Goal: Task Accomplishment & Management: Use online tool/utility

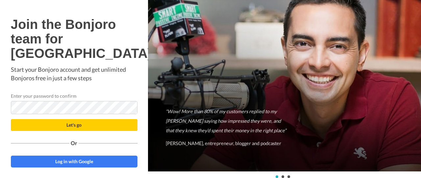
click at [101, 34] on h1 "Join the Bonjoro team for [GEOGRAPHIC_DATA]" at bounding box center [74, 38] width 126 height 43
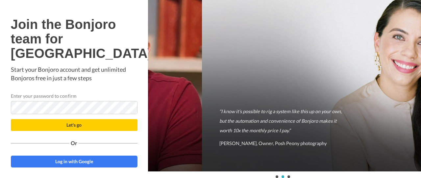
click at [125, 82] on p "Start your Bonjoro account and get unlimited Bonjoros free in just a few steps" at bounding box center [74, 73] width 126 height 17
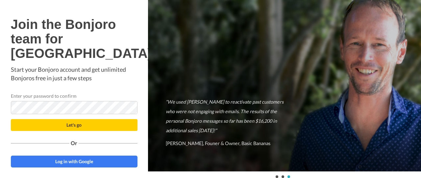
click at [125, 97] on div "Join the Bonjoro team for University of Bedfordshire Start your Bonjoro account…" at bounding box center [74, 92] width 126 height 150
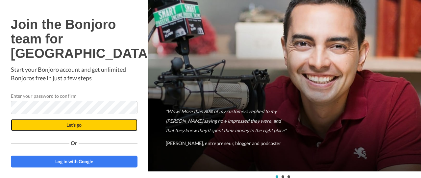
click at [74, 127] on span "Let's go" at bounding box center [73, 125] width 15 height 6
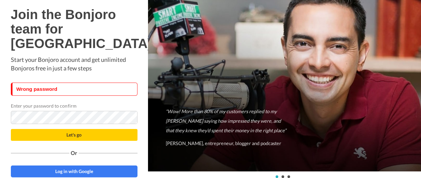
click at [121, 22] on h1 "Join the Bonjoro team for [GEOGRAPHIC_DATA]" at bounding box center [74, 28] width 126 height 43
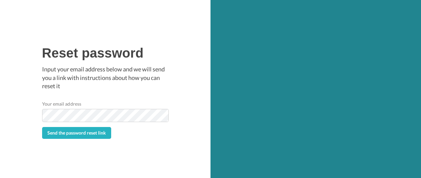
click at [71, 103] on label "Your email address" at bounding box center [61, 103] width 39 height 7
click at [67, 135] on span "Send the password reset link" at bounding box center [76, 133] width 58 height 6
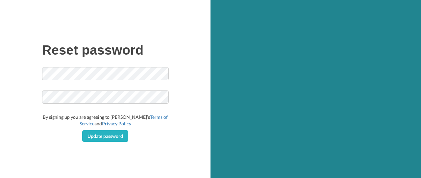
drag, startPoint x: 136, startPoint y: 105, endPoint x: 342, endPoint y: 114, distance: 206.5
click at [342, 114] on div at bounding box center [315, 89] width 210 height 178
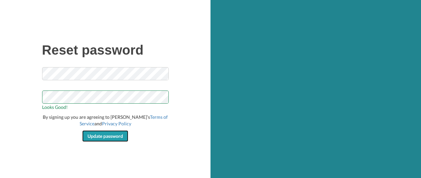
click at [102, 135] on span "Update password" at bounding box center [104, 136] width 35 height 6
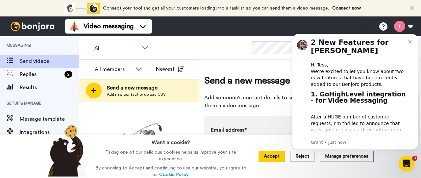
click at [411, 39] on button "Dismiss notification" at bounding box center [410, 40] width 5 height 5
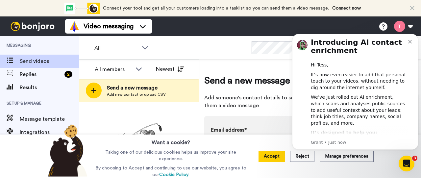
click at [409, 27] on body "Introducing AI contact enrichment Hi Tess, It’s now even easier to add that per…" at bounding box center [355, 92] width 126 height 131
click at [410, 39] on button "Dismiss notification" at bounding box center [410, 40] width 5 height 5
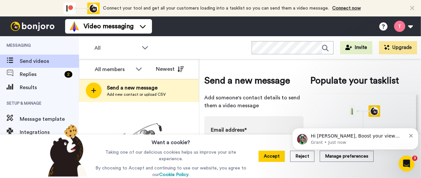
click at [411, 26] on button at bounding box center [402, 26] width 25 height 14
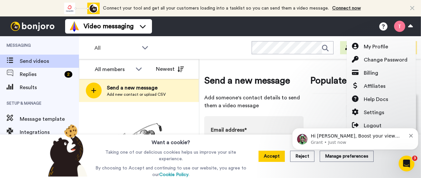
click at [411, 135] on icon "Dismiss notification" at bounding box center [411, 136] width 4 height 4
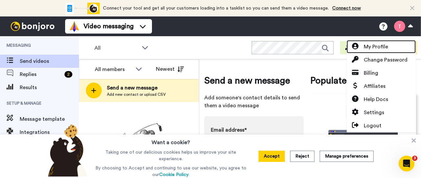
click at [375, 50] on span "My Profile" at bounding box center [375, 47] width 24 height 8
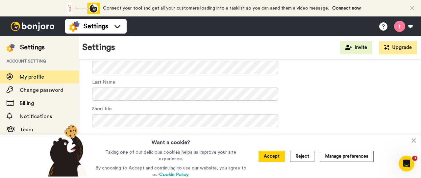
scroll to position [93, 0]
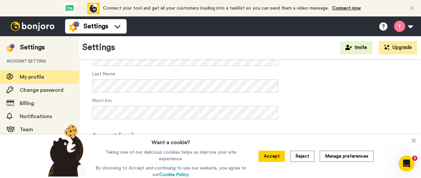
click at [413, 143] on icon at bounding box center [413, 140] width 4 height 4
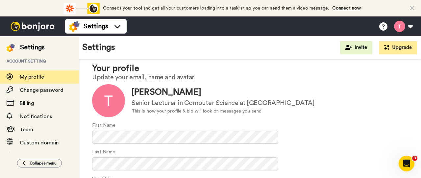
scroll to position [0, 0]
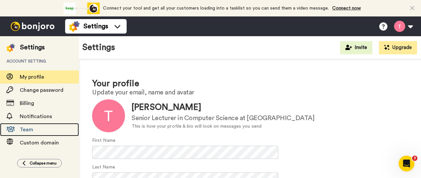
click at [22, 130] on span "Team" at bounding box center [26, 129] width 13 height 5
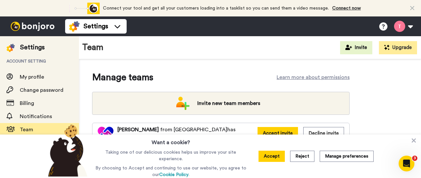
scroll to position [91, 0]
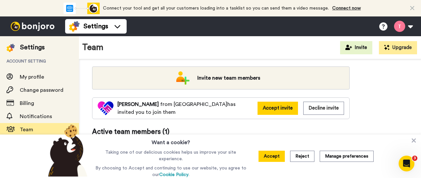
click at [270, 105] on button "Accept invite" at bounding box center [277, 108] width 40 height 13
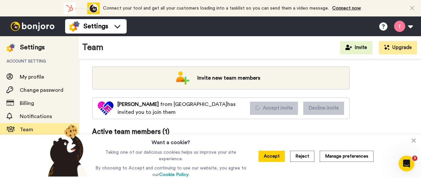
click at [411, 7] on icon at bounding box center [412, 8] width 4 height 7
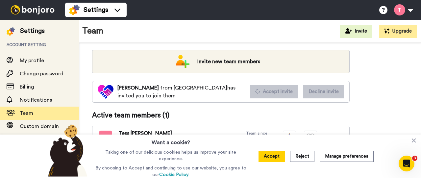
click at [277, 155] on button "Accept" at bounding box center [271, 155] width 26 height 11
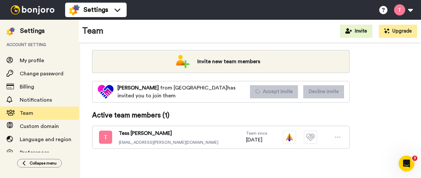
click at [408, 165] on icon "Open Intercom Messenger" at bounding box center [406, 163] width 11 height 11
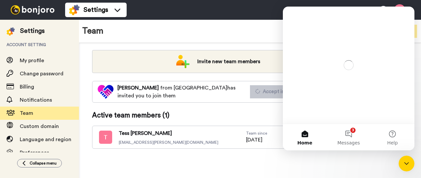
scroll to position [0, 0]
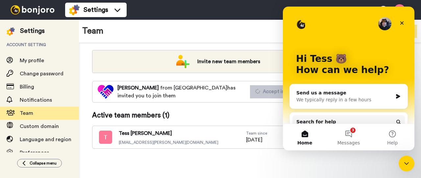
click at [348, 135] on button "3 Messages" at bounding box center [348, 137] width 44 height 26
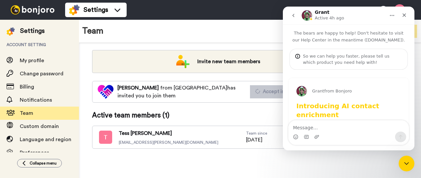
scroll to position [24, 0]
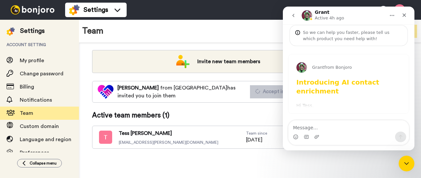
click at [403, 15] on icon "Close" at bounding box center [404, 15] width 4 height 4
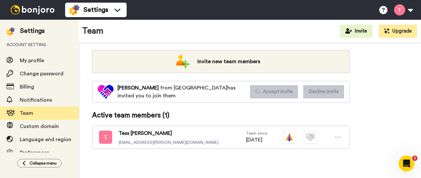
click at [403, 162] on icon "Open Intercom Messenger" at bounding box center [406, 163] width 11 height 11
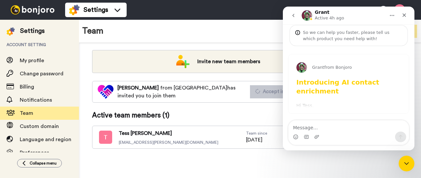
click at [404, 17] on icon "Close" at bounding box center [403, 14] width 5 height 5
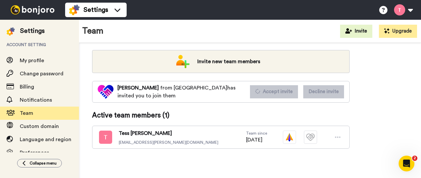
click at [405, 162] on icon "Open Intercom Messenger" at bounding box center [406, 163] width 11 height 11
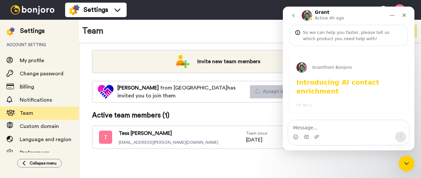
click at [309, 105] on div "Grant from Bonjoro Introducing AI contact enrichment Hi Tess, It’s now even eas…" at bounding box center [348, 83] width 120 height 59
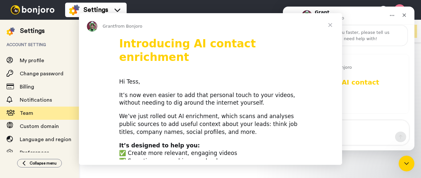
scroll to position [0, 0]
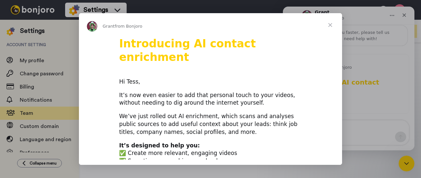
click span "Close"
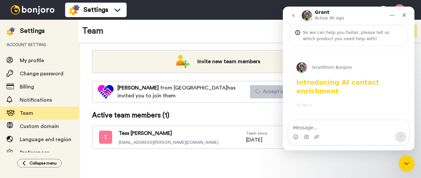
click button "go back"
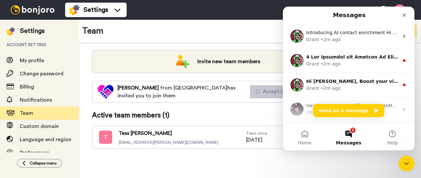
click span "Intercom messenger"
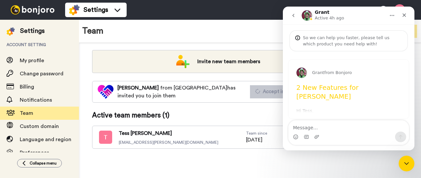
scroll to position [24, 0]
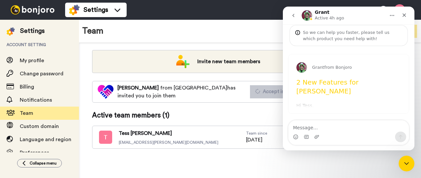
click icon "go back"
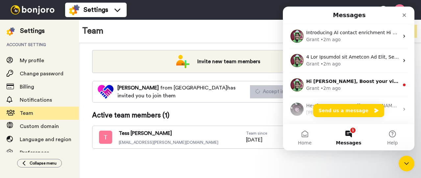
scroll to position [0, 0]
click span "Hi Tess, Boost your view rates with automatic re-sends of unviewed messages! We…"
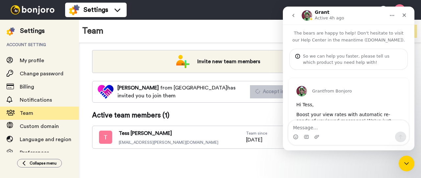
scroll to position [24, 0]
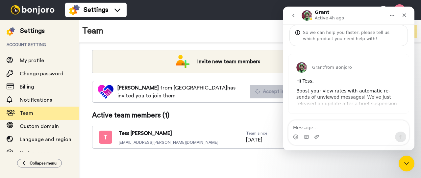
click icon "go back"
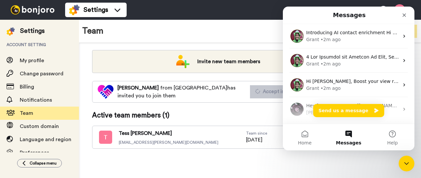
click icon "Close"
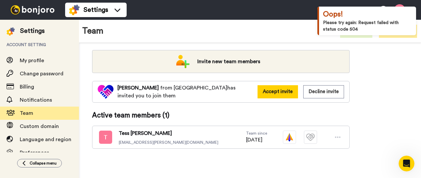
click button "Accept invite"
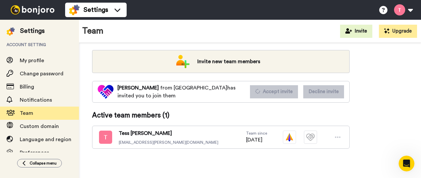
click button
click div "Update team details Team name - Industry - Reply by video Enabled Update team i…"
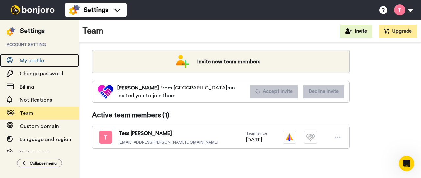
click span "My profile"
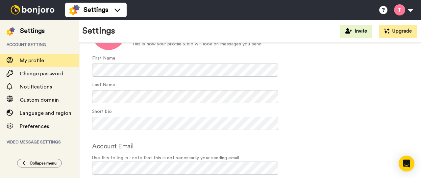
click at [411, 8] on button at bounding box center [402, 10] width 25 height 14
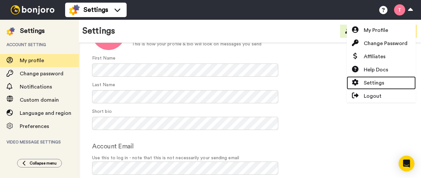
click at [375, 82] on span "Settings" at bounding box center [373, 83] width 20 height 8
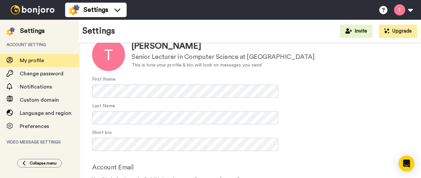
scroll to position [93, 0]
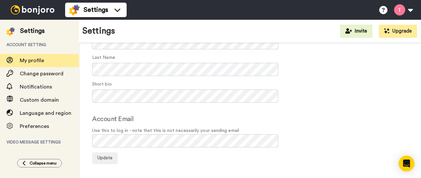
click at [410, 10] on button at bounding box center [402, 10] width 25 height 14
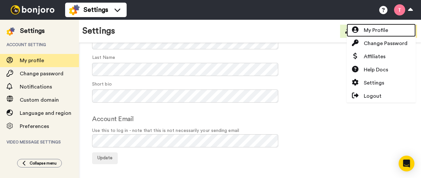
click at [373, 30] on span "My Profile" at bounding box center [375, 30] width 24 height 8
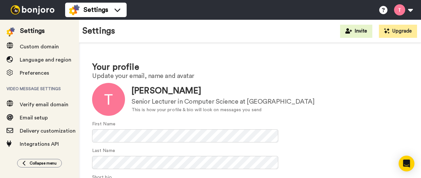
scroll to position [21, 0]
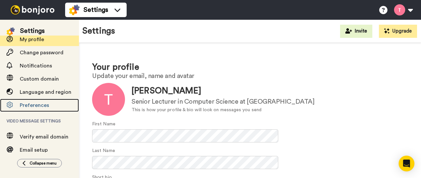
click at [35, 105] on span "Preferences" at bounding box center [34, 104] width 29 height 5
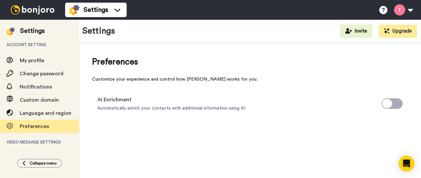
click at [410, 8] on button at bounding box center [402, 10] width 25 height 14
click at [316, 30] on div "Settings Invite Upgrade" at bounding box center [250, 31] width 342 height 23
click at [347, 29] on icon at bounding box center [348, 30] width 7 height 5
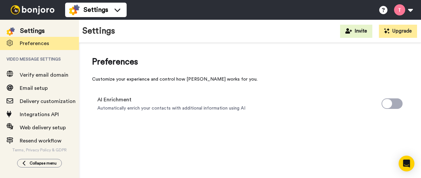
scroll to position [87, 0]
click at [33, 160] on span "Collapse menu" at bounding box center [43, 162] width 27 height 5
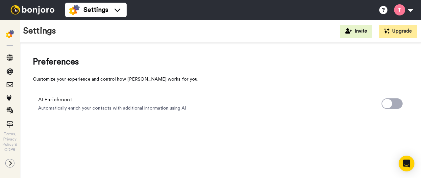
scroll to position [68, 0]
click at [12, 160] on icon at bounding box center [10, 162] width 4 height 5
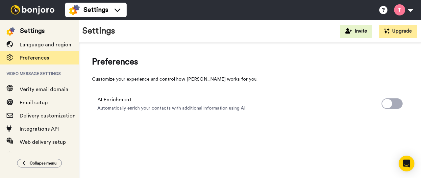
scroll to position [87, 0]
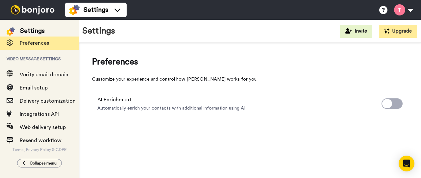
click at [411, 10] on button at bounding box center [402, 10] width 25 height 14
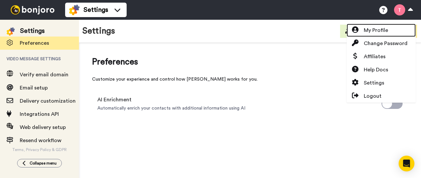
click at [391, 30] on link "My Profile" at bounding box center [380, 30] width 69 height 13
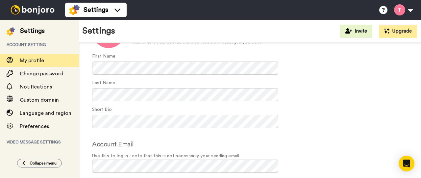
scroll to position [93, 0]
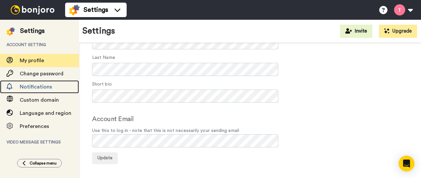
click at [33, 90] on span "Notifications" at bounding box center [49, 87] width 59 height 8
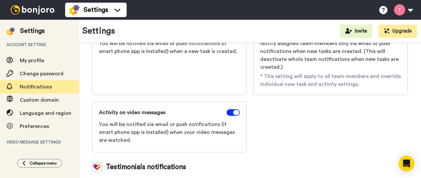
scroll to position [164, 0]
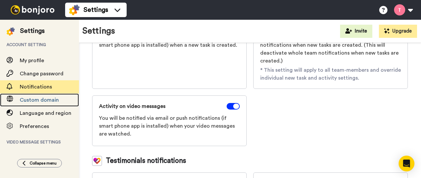
click at [37, 103] on span "Custom domain" at bounding box center [49, 100] width 59 height 8
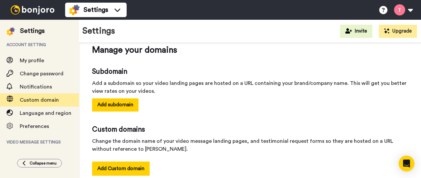
scroll to position [18, 0]
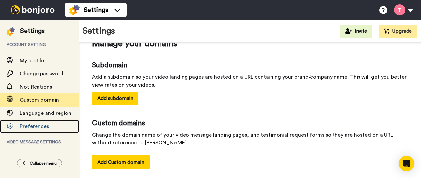
click at [28, 124] on span "Preferences" at bounding box center [34, 126] width 29 height 5
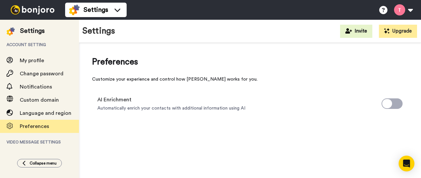
click at [399, 9] on button at bounding box center [402, 10] width 25 height 14
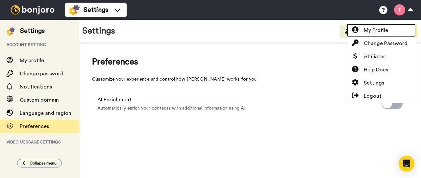
click at [391, 27] on link "My Profile" at bounding box center [380, 30] width 69 height 13
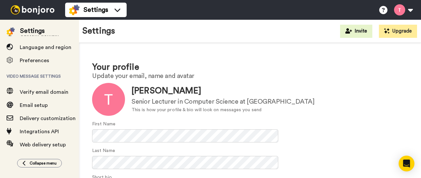
scroll to position [87, 0]
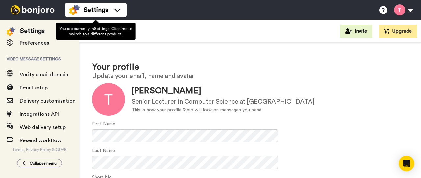
click at [93, 11] on span "Settings" at bounding box center [95, 9] width 25 height 9
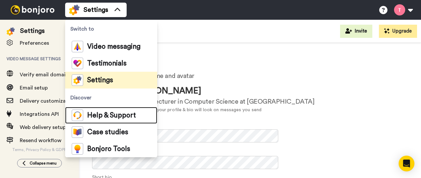
click at [112, 111] on div "Help & Support" at bounding box center [104, 114] width 64 height 11
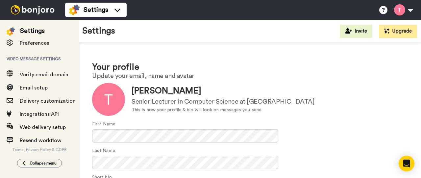
click at [272, 49] on div "Your profile Update your email, name and avatar Update Tess Crosbie Senior Lect…" at bounding box center [250, 159] width 342 height 232
click at [384, 8] on icon at bounding box center [383, 10] width 8 height 8
click at [35, 73] on span "Verify email domain" at bounding box center [44, 74] width 49 height 5
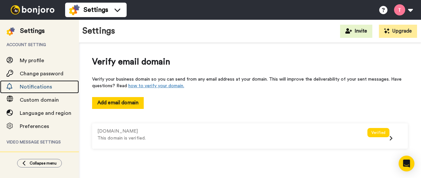
click at [35, 89] on span "Notifications" at bounding box center [36, 86] width 32 height 5
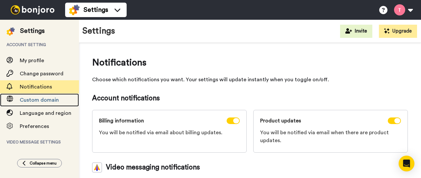
click at [34, 99] on span "Custom domain" at bounding box center [39, 99] width 39 height 5
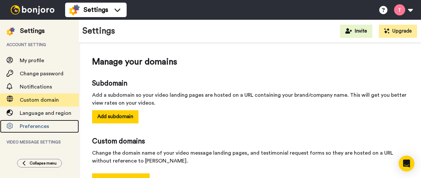
click at [29, 128] on span "Preferences" at bounding box center [34, 126] width 29 height 5
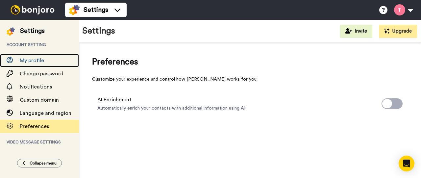
click at [37, 63] on span "My profile" at bounding box center [32, 60] width 24 height 5
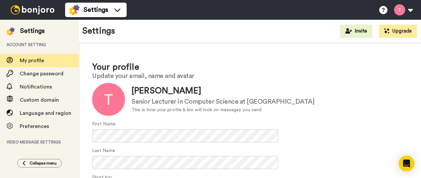
click at [408, 11] on button at bounding box center [402, 10] width 25 height 14
click at [163, 17] on div "Settings Help docs Settings My Profile Change Password Affiliates Help Docs Set…" at bounding box center [242, 10] width 355 height 20
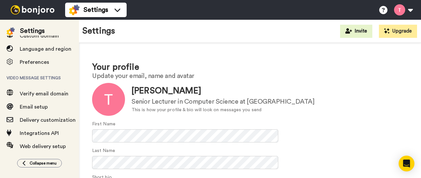
scroll to position [54, 0]
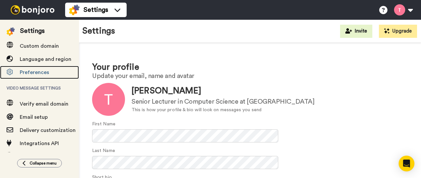
click at [36, 76] on span "Preferences" at bounding box center [49, 72] width 59 height 8
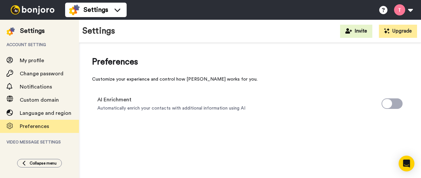
click at [28, 160] on div "Collapse menu" at bounding box center [39, 162] width 34 height 5
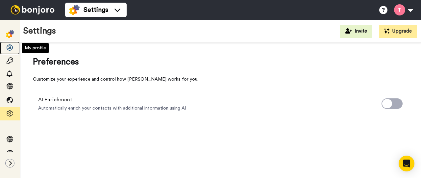
click at [11, 44] on icon at bounding box center [10, 47] width 7 height 7
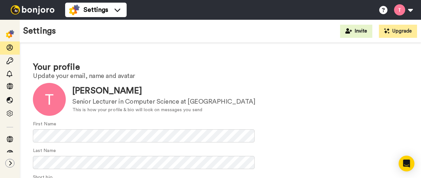
click at [11, 159] on button at bounding box center [9, 163] width 9 height 9
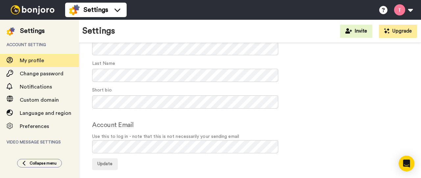
scroll to position [93, 0]
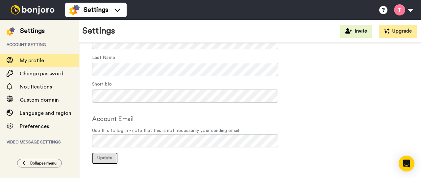
click at [110, 156] on span "Update" at bounding box center [104, 157] width 15 height 5
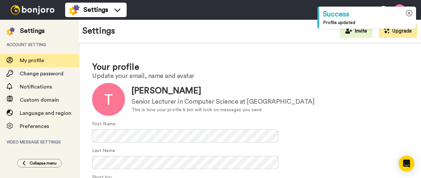
click at [408, 11] on icon at bounding box center [408, 13] width 7 height 7
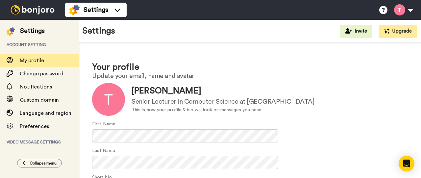
click at [404, 13] on button at bounding box center [402, 10] width 25 height 14
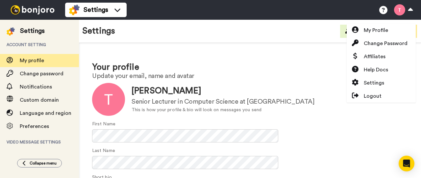
click at [408, 165] on icon "Open Intercom Messenger" at bounding box center [406, 163] width 8 height 8
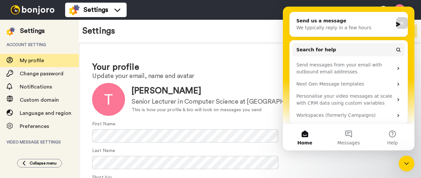
scroll to position [75, 0]
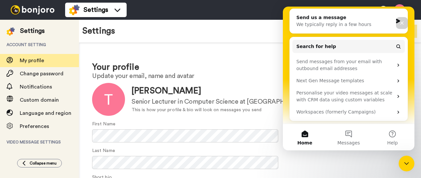
click at [401, 23] on icon "Close" at bounding box center [402, 23] width 4 height 4
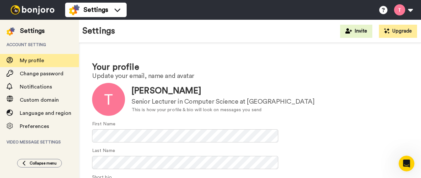
scroll to position [0, 0]
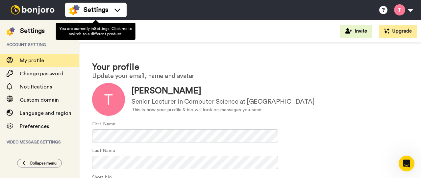
click at [114, 8] on icon at bounding box center [117, 10] width 11 height 7
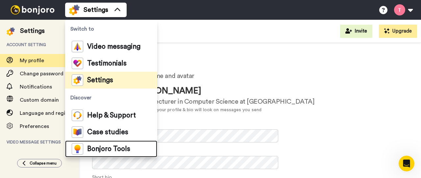
click at [114, 149] on span "Bonjoro Tools" at bounding box center [108, 149] width 43 height 7
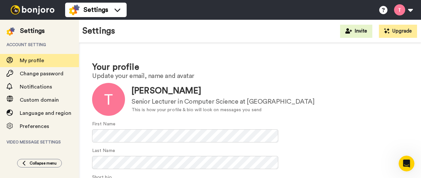
click at [337, 85] on div "Update Tess Crosbie Senior Lecturer in Computer Science at University of Bedfor…" at bounding box center [249, 99] width 315 height 33
click at [409, 10] on button at bounding box center [402, 10] width 25 height 14
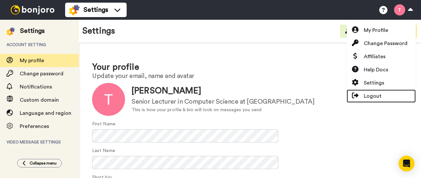
click at [378, 97] on span "Logout" at bounding box center [372, 96] width 18 height 8
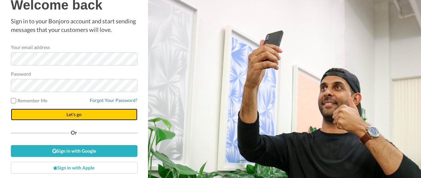
click at [74, 114] on span "Let's go" at bounding box center [73, 114] width 15 height 6
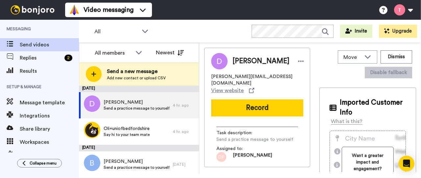
click at [410, 10] on button at bounding box center [402, 10] width 25 height 14
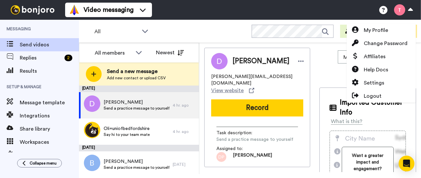
click at [292, 9] on div "Video messaging Switch to Video messaging Testimonials Settings Discover Help &…" at bounding box center [242, 10] width 355 height 20
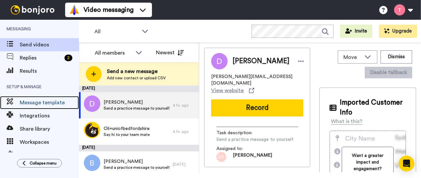
click at [37, 102] on span "Message template" at bounding box center [49, 103] width 59 height 8
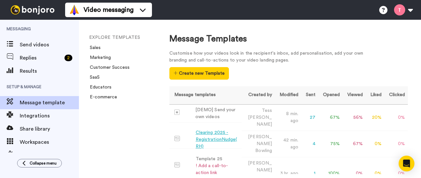
click at [206, 129] on div "Clearing 2025 - RegistrationNudge(RH)" at bounding box center [216, 139] width 43 height 21
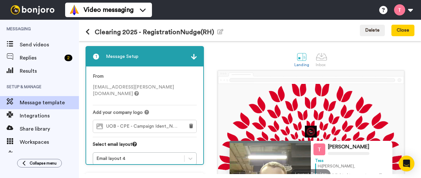
click at [87, 31] on icon at bounding box center [87, 32] width 4 height 7
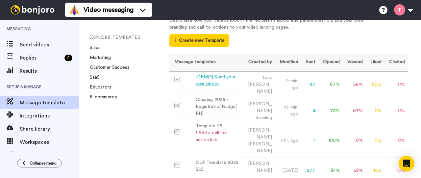
scroll to position [66, 0]
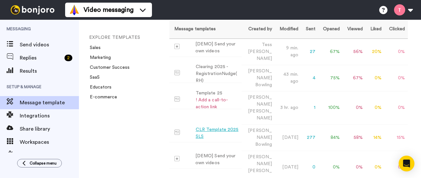
click at [217, 126] on div "CLR Template 2025 SLS" at bounding box center [216, 133] width 43 height 14
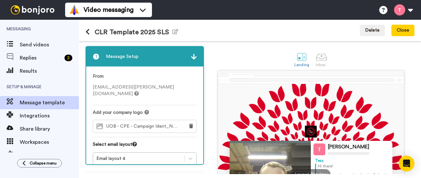
click at [87, 31] on icon at bounding box center [87, 32] width 4 height 7
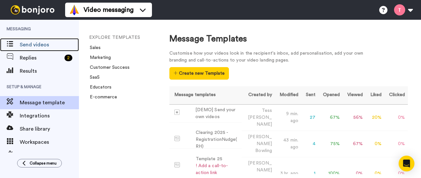
click at [33, 45] on span "Send videos" at bounding box center [49, 45] width 59 height 8
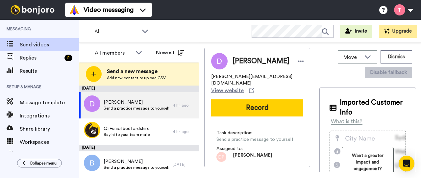
click at [124, 72] on span "Send a new message" at bounding box center [136, 71] width 59 height 8
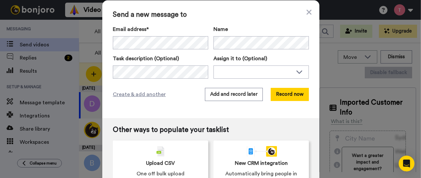
click at [300, 71] on icon at bounding box center [299, 71] width 8 height 7
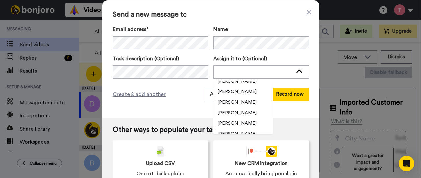
scroll to position [999, 0]
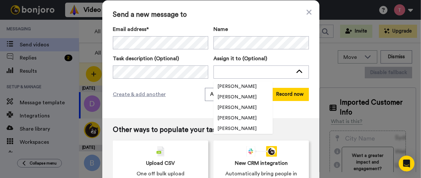
click at [177, 104] on div "Send a new message to Email address* Tumbibi Olola <tunmibiolola1@gmail.com> MU…" at bounding box center [210, 59] width 217 height 118
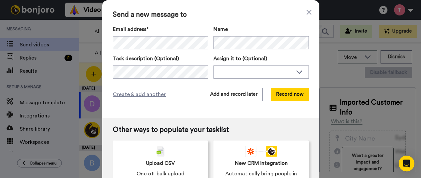
click at [213, 96] on button "Add and record later" at bounding box center [234, 94] width 58 height 13
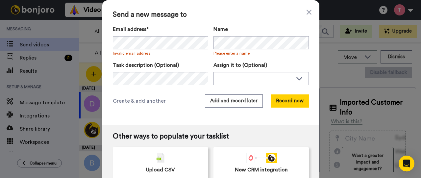
click at [186, 97] on div "Create & add another Add and record later Record now" at bounding box center [211, 100] width 196 height 13
click at [306, 13] on icon at bounding box center [308, 12] width 5 height 8
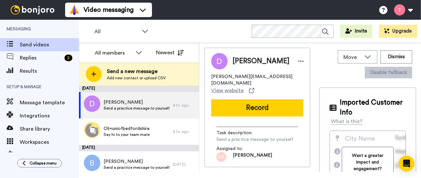
click at [129, 137] on div "Oli+uniofbedfordshire Say hi to your team mate" at bounding box center [126, 131] width 46 height 12
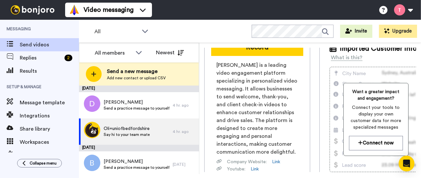
scroll to position [66, 0]
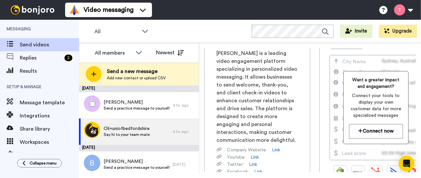
click at [134, 108] on span "Send a practice message to yourself" at bounding box center [136, 107] width 66 height 5
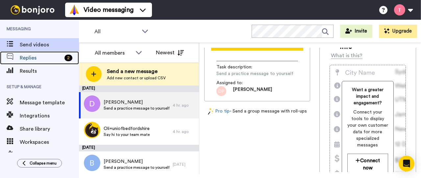
click at [25, 58] on span "Replies" at bounding box center [41, 58] width 42 height 8
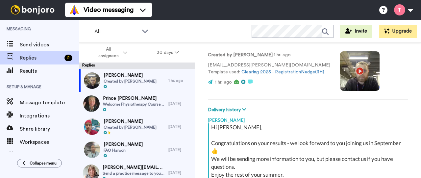
scroll to position [8, 0]
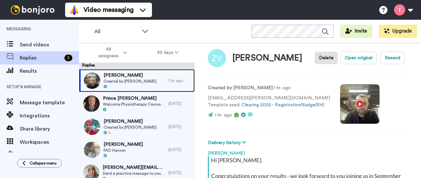
click at [138, 82] on span "Created by [PERSON_NAME]" at bounding box center [129, 81] width 53 height 5
type textarea "x"
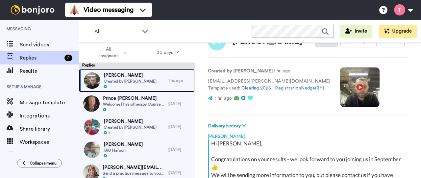
scroll to position [0, 0]
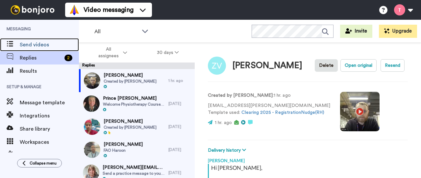
click at [30, 46] on span "Send videos" at bounding box center [49, 45] width 59 height 8
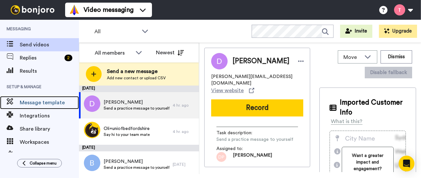
click at [52, 106] on span "Message template" at bounding box center [49, 103] width 59 height 8
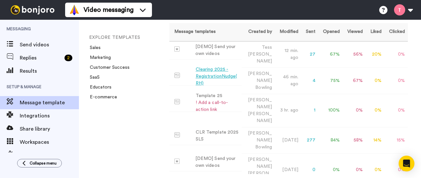
scroll to position [66, 0]
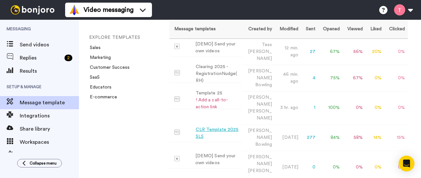
click at [211, 126] on div "CLR Template 2025 SLS" at bounding box center [216, 133] width 43 height 14
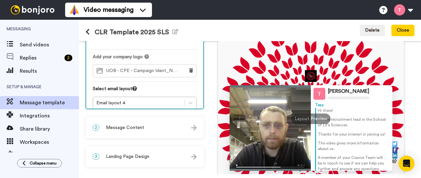
scroll to position [66, 0]
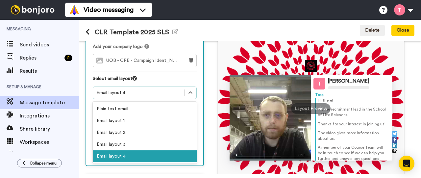
click at [190, 89] on icon at bounding box center [190, 92] width 7 height 7
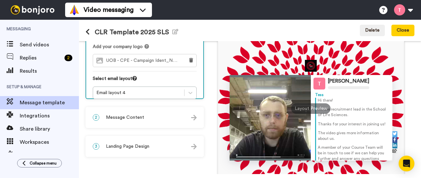
click at [161, 119] on div "2 Message Content" at bounding box center [144, 117] width 117 height 20
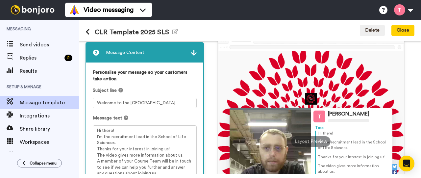
scroll to position [99, 0]
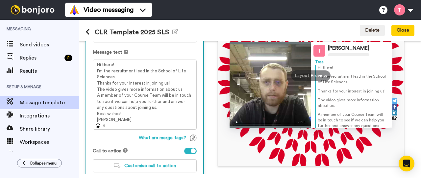
click at [234, 122] on img at bounding box center [269, 123] width 81 height 10
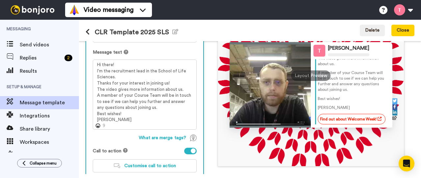
scroll to position [131, 0]
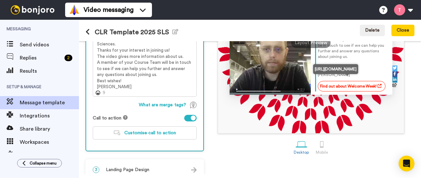
click at [349, 84] on link "Find out about Welcome Week!" at bounding box center [351, 86] width 68 height 11
click at [349, 81] on link "Find out about Welcome Week!" at bounding box center [351, 86] width 68 height 11
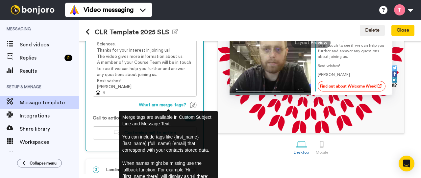
scroll to position [143, 0]
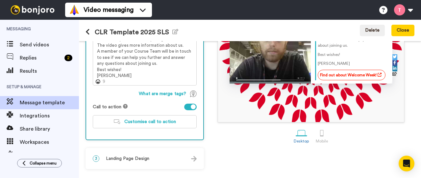
click at [141, 158] on span "Landing Page Design" at bounding box center [127, 158] width 43 height 7
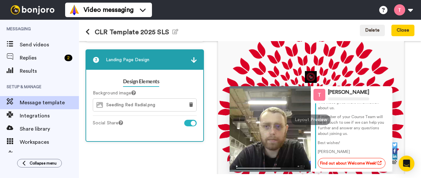
scroll to position [22, 0]
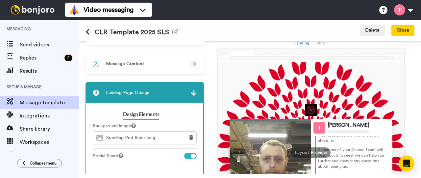
click at [89, 31] on icon at bounding box center [87, 32] width 4 height 7
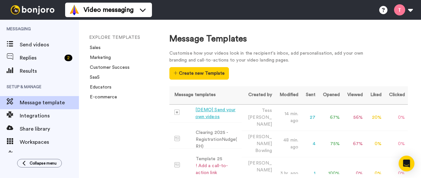
click at [312, 115] on td "27" at bounding box center [309, 117] width 17 height 26
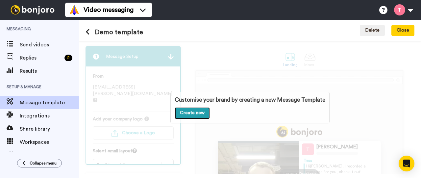
click at [194, 114] on link "Create new" at bounding box center [191, 113] width 35 height 12
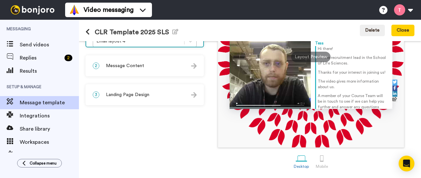
scroll to position [120, 0]
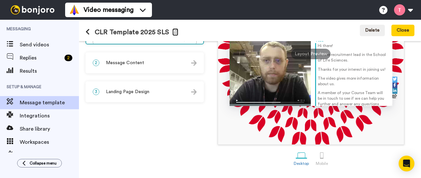
click at [173, 31] on icon "button" at bounding box center [175, 31] width 6 height 5
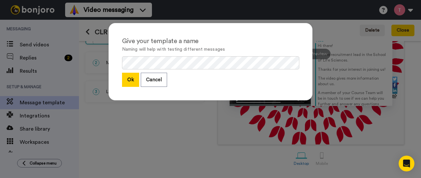
click at [227, 11] on div "Give your template a name Naming will help with testing different messages Ok C…" at bounding box center [210, 89] width 421 height 178
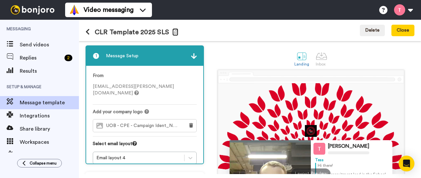
scroll to position [0, 0]
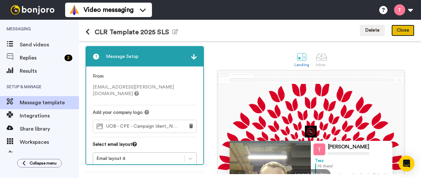
click at [412, 30] on button "Close" at bounding box center [402, 31] width 23 height 12
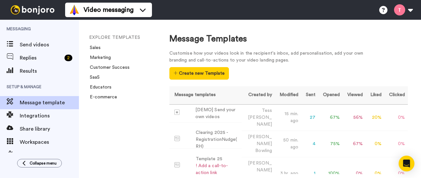
scroll to position [33, 0]
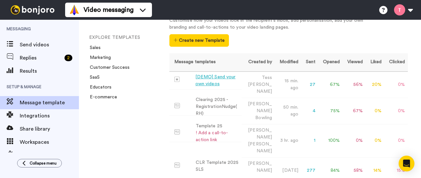
click at [211, 79] on div "[DEMO] Send your own videos" at bounding box center [217, 81] width 44 height 14
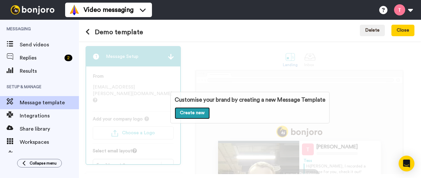
click at [186, 116] on link "Create new" at bounding box center [191, 113] width 35 height 12
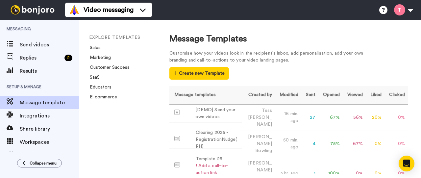
click at [205, 73] on button "Create new Template" at bounding box center [198, 73] width 59 height 12
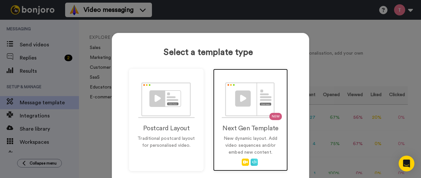
click at [232, 103] on img at bounding box center [250, 100] width 58 height 36
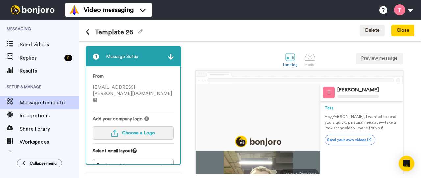
click at [145, 130] on span "Choose a Logo" at bounding box center [138, 132] width 33 height 5
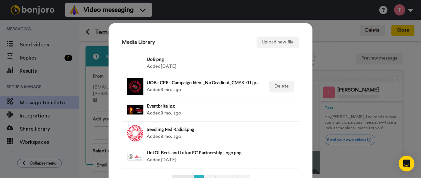
click at [165, 81] on h4 "UOB - CPE - Campaign Ident_No Gradient_CMYK-01.jpeg" at bounding box center [203, 82] width 113 height 5
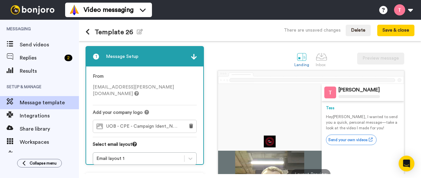
click at [188, 151] on div "1 Message Setup From tess.crosbie@beds.ac.uk Add your company logo UOB - CPE - …" at bounding box center [146, 167] width 122 height 243
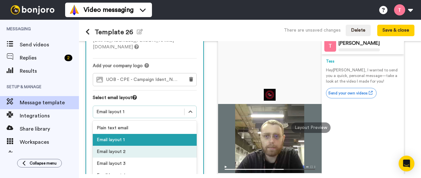
click at [128, 146] on div "Email layout 2" at bounding box center [145, 152] width 104 height 12
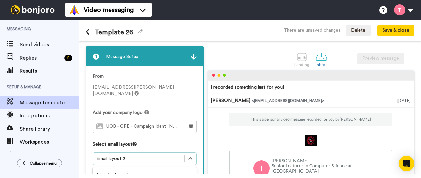
click at [189, 151] on div "1 Message Setup From tess.crosbie@beds.ac.uk Add your company logo UOB - CPE - …" at bounding box center [146, 175] width 122 height 259
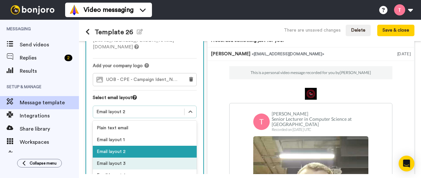
click at [117, 157] on div "Email layout 3" at bounding box center [145, 163] width 104 height 12
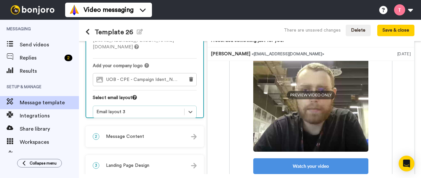
scroll to position [0, 0]
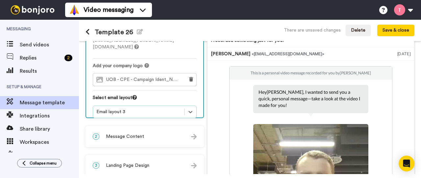
click at [191, 108] on icon at bounding box center [190, 111] width 7 height 7
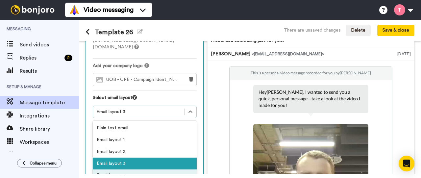
click at [113, 169] on div "Email layout 4" at bounding box center [145, 175] width 104 height 12
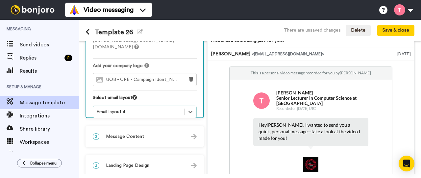
click at [194, 135] on img at bounding box center [194, 137] width 6 height 6
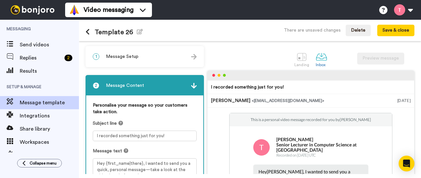
scroll to position [33, 0]
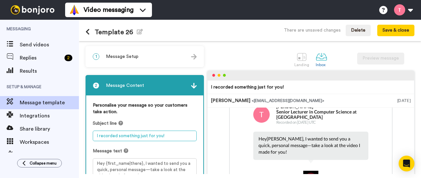
drag, startPoint x: 162, startPoint y: 135, endPoint x: 89, endPoint y: 136, distance: 72.9
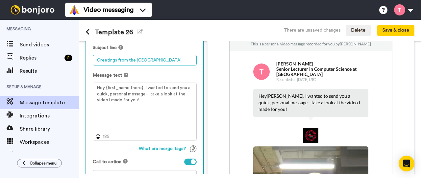
scroll to position [66, 0]
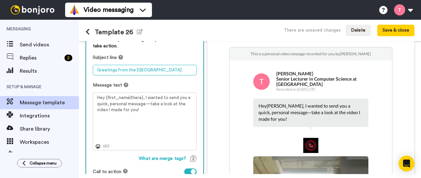
type textarea "Greetings from the University of Bedfordshire"
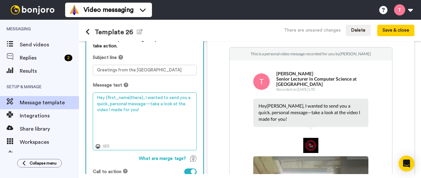
drag, startPoint x: 140, startPoint y: 97, endPoint x: 98, endPoint y: 96, distance: 42.7
click at [98, 96] on textarea "Hey {first_name|there}, I wanted to send you a quick, personal message—take a l…" at bounding box center [145, 120] width 104 height 57
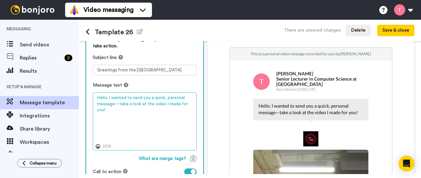
drag, startPoint x: 109, startPoint y: 98, endPoint x: 108, endPoint y: 109, distance: 11.3
click at [108, 109] on textarea "Hello. I wanted to send you a quick, personal message—take a look at the video …" at bounding box center [145, 120] width 104 height 57
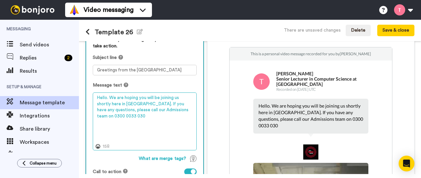
drag, startPoint x: 177, startPoint y: 110, endPoint x: 186, endPoint y: 110, distance: 9.5
click at [186, 110] on textarea "Hello. We are hoping you will be joining us shortly here in Luton. If you have …" at bounding box center [145, 120] width 104 height 57
drag, startPoint x: 104, startPoint y: 116, endPoint x: 99, endPoint y: 116, distance: 5.3
click at [99, 116] on textarea "Hello. We are hoping you will be joining us shortly here in Luton. If you have …" at bounding box center [145, 120] width 104 height 57
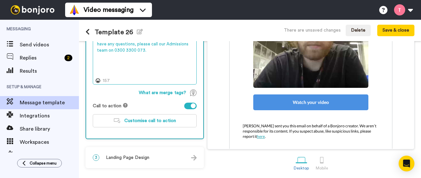
scroll to position [136, 0]
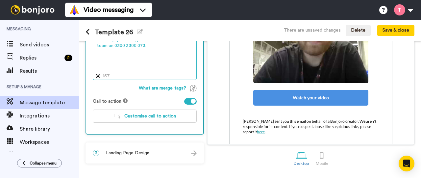
type textarea "Hello. We are hoping you will be joining us shortly here in [GEOGRAPHIC_DATA]. …"
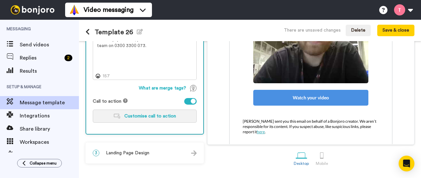
click at [141, 116] on span "Customise call to action" at bounding box center [150, 116] width 52 height 5
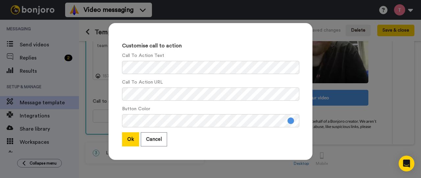
click at [144, 140] on button "Cancel" at bounding box center [154, 139] width 26 height 14
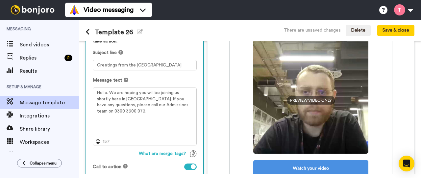
scroll to position [124, 0]
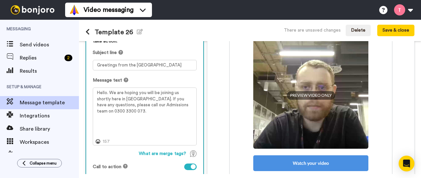
click at [187, 165] on div at bounding box center [190, 166] width 12 height 7
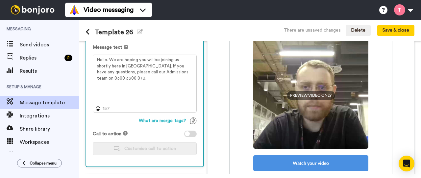
scroll to position [136, 0]
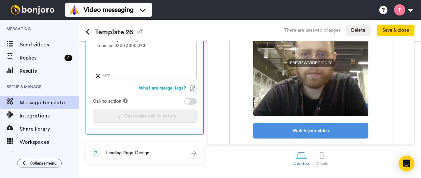
click at [132, 151] on span "Landing Page Design" at bounding box center [127, 152] width 43 height 7
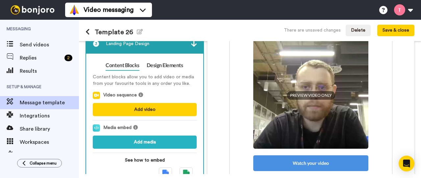
scroll to position [103, 0]
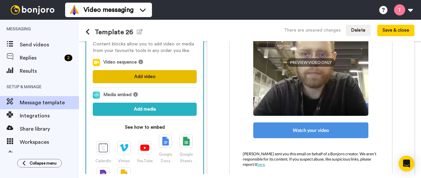
click at [145, 75] on button "Add video" at bounding box center [145, 76] width 104 height 13
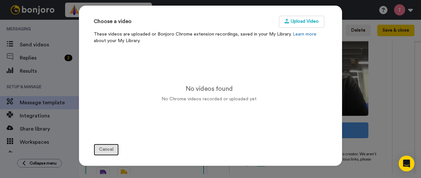
click at [108, 149] on button "Cancel" at bounding box center [106, 150] width 25 height 12
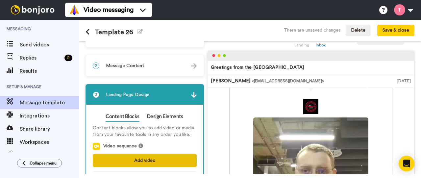
scroll to position [53, 0]
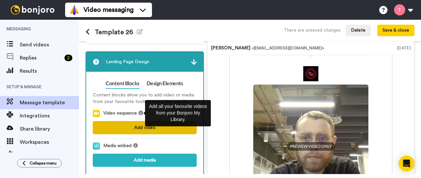
click at [133, 127] on button "Add video" at bounding box center [145, 127] width 104 height 13
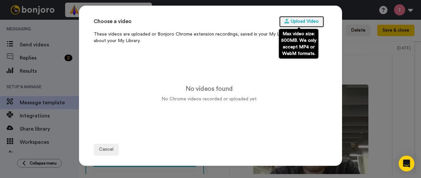
click at [301, 22] on button "Upload Video" at bounding box center [301, 22] width 45 height 12
click at [306, 19] on button "Upload Video" at bounding box center [301, 22] width 45 height 12
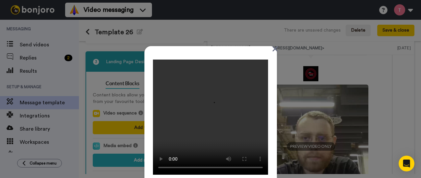
scroll to position [33, 0]
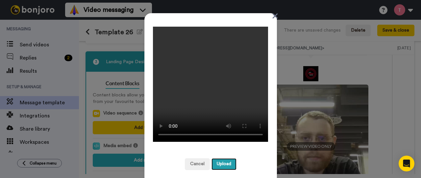
click at [221, 163] on button "Upload" at bounding box center [223, 164] width 25 height 12
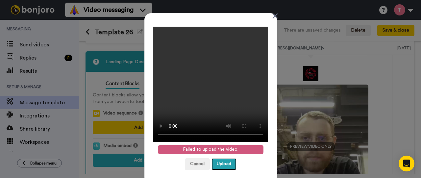
click at [222, 166] on button "Upload" at bounding box center [223, 164] width 25 height 12
click at [274, 15] on icon at bounding box center [275, 16] width 6 height 8
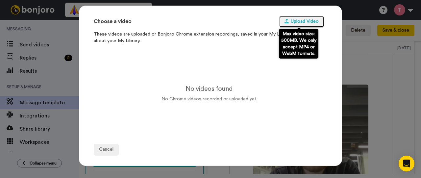
click at [301, 19] on button "Upload Video" at bounding box center [301, 22] width 45 height 12
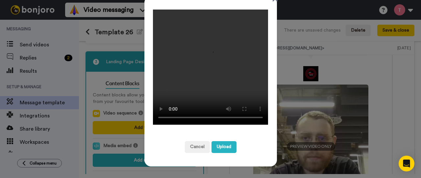
scroll to position [66, 0]
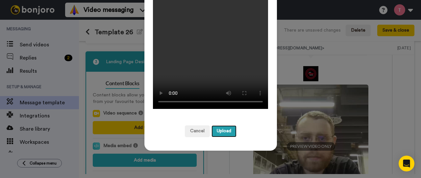
click at [213, 133] on button "Upload" at bounding box center [223, 131] width 25 height 12
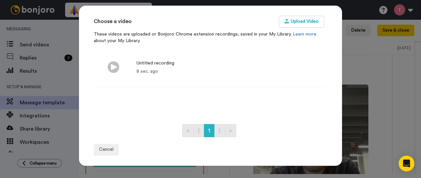
click at [297, 120] on div "« ⟨ 1 ⟩ »" at bounding box center [209, 130] width 230 height 26
click at [107, 61] on img at bounding box center [113, 67] width 12 height 12
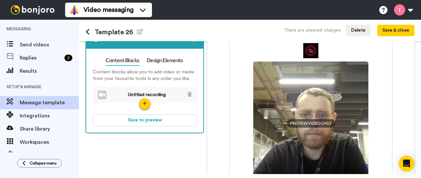
scroll to position [85, 0]
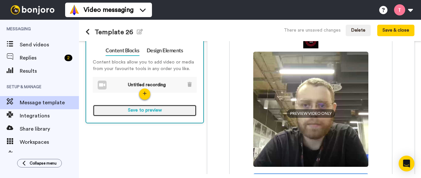
click at [147, 109] on button "Save to preview" at bounding box center [145, 110] width 104 height 12
click at [148, 109] on button "Preview" at bounding box center [145, 110] width 104 height 12
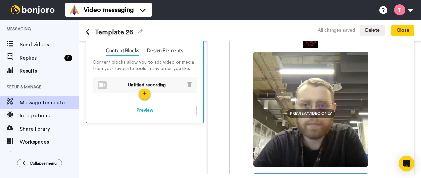
click at [102, 82] on div at bounding box center [102, 84] width 9 height 9
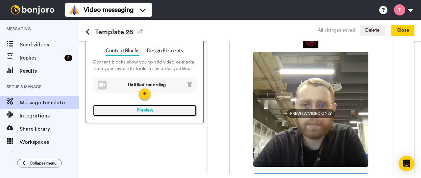
click at [140, 111] on button "Preview" at bounding box center [145, 110] width 104 height 12
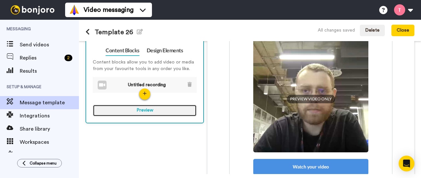
scroll to position [124, 0]
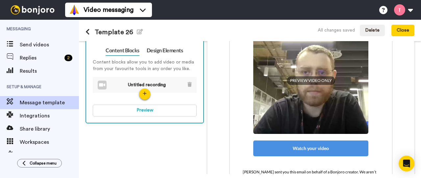
click at [299, 145] on div "Watch your video" at bounding box center [310, 148] width 115 height 16
click at [301, 142] on div "Watch your video" at bounding box center [310, 148] width 115 height 16
click at [302, 76] on span "PREVIEW VIDEO ONLY" at bounding box center [310, 80] width 48 height 9
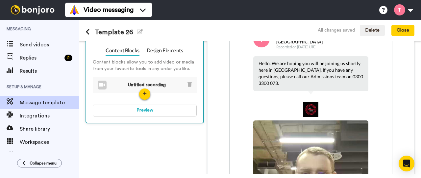
scroll to position [0, 0]
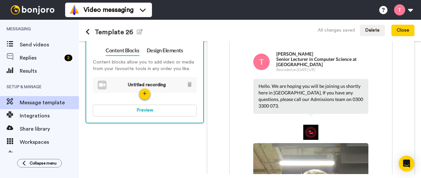
click at [254, 64] on img at bounding box center [261, 62] width 16 height 16
click at [87, 31] on icon at bounding box center [87, 32] width 4 height 7
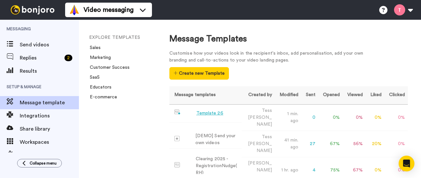
scroll to position [33, 0]
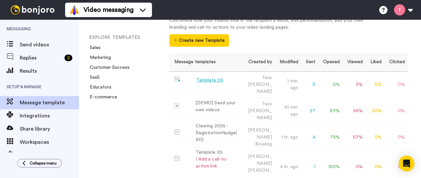
click at [205, 80] on div "Template 26" at bounding box center [209, 80] width 27 height 7
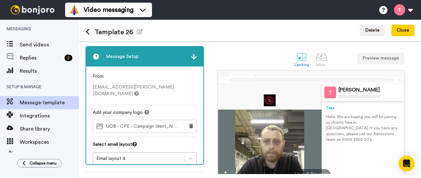
click at [148, 123] on div "UOB - CPE - Campaign Ident_No Gradient_CMYK-01.jpeg" at bounding box center [137, 126] width 88 height 12
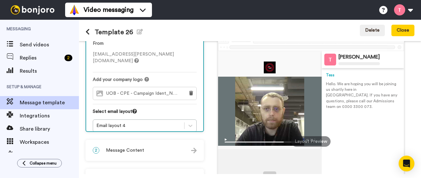
click at [138, 152] on span "Message Content" at bounding box center [125, 150] width 38 height 7
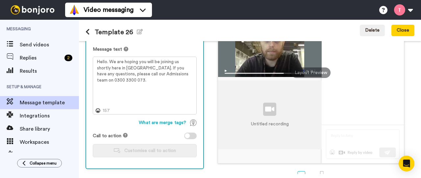
scroll to position [130, 0]
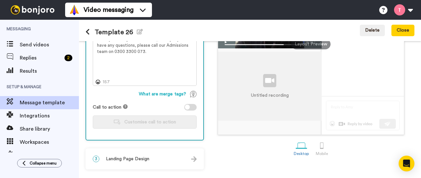
click at [146, 161] on span "Landing Page Design" at bounding box center [127, 158] width 43 height 7
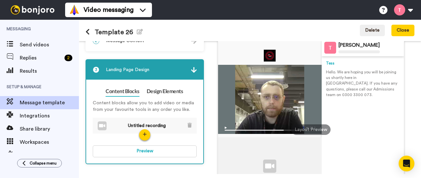
scroll to position [55, 0]
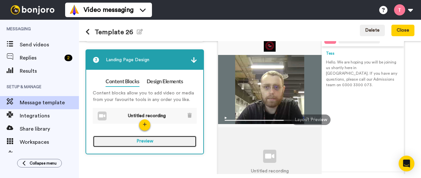
click at [143, 143] on button "Preview" at bounding box center [145, 141] width 104 height 12
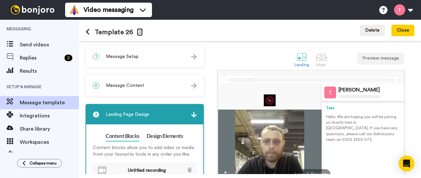
click at [137, 32] on icon "button" at bounding box center [140, 31] width 6 height 5
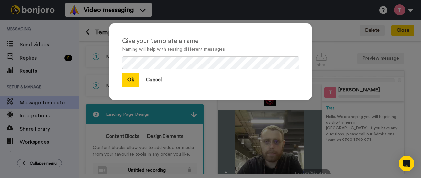
click at [147, 75] on button "Cancel" at bounding box center [154, 80] width 26 height 14
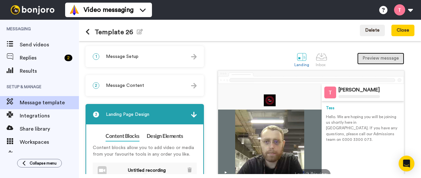
click at [371, 61] on button "Preview message" at bounding box center [380, 59] width 47 height 12
click at [115, 57] on span "Message Setup" at bounding box center [122, 56] width 33 height 7
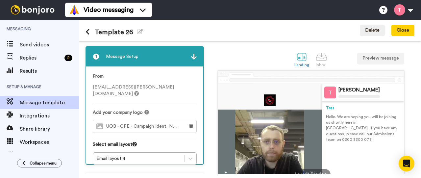
scroll to position [33, 0]
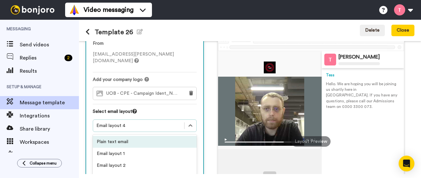
click at [190, 119] on div "option Plain text email focused, 1 of 5. 5 results available. Use Up and Down t…" at bounding box center [145, 157] width 104 height 77
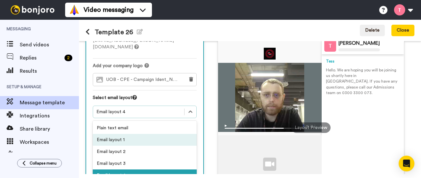
click at [128, 134] on div "Email layout 1" at bounding box center [145, 140] width 104 height 12
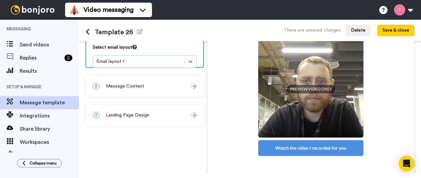
scroll to position [112, 0]
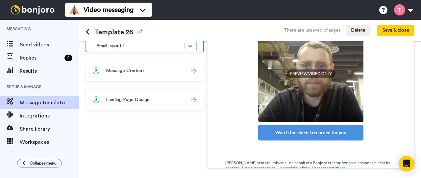
click at [290, 125] on div "Watch the video I recorded for you" at bounding box center [310, 133] width 105 height 16
click at [161, 76] on div "2 Message Content" at bounding box center [144, 71] width 117 height 20
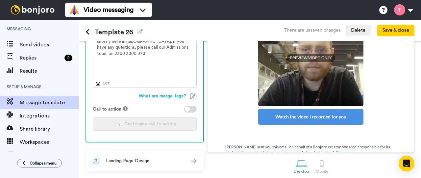
scroll to position [136, 0]
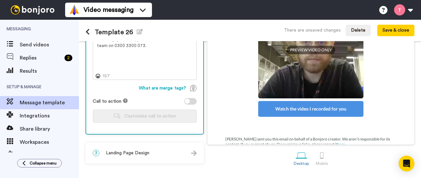
click at [153, 154] on div "3 Landing Page Design" at bounding box center [144, 153] width 117 height 20
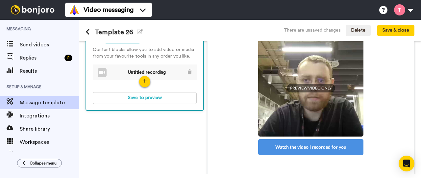
scroll to position [71, 0]
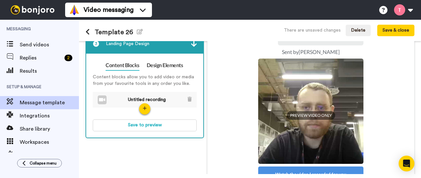
click at [133, 100] on span "Untitled recording" at bounding box center [147, 99] width 44 height 7
click at [163, 64] on link "Design Elements" at bounding box center [165, 65] width 36 height 11
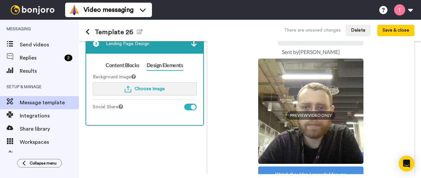
click at [139, 89] on span "Choose image" at bounding box center [149, 88] width 30 height 5
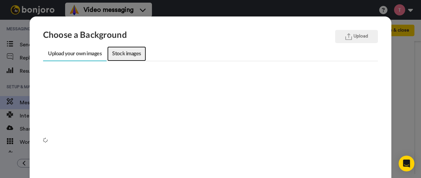
click at [121, 54] on link "Stock images" at bounding box center [126, 53] width 38 height 15
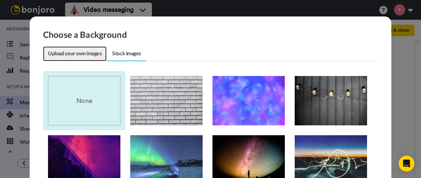
click at [59, 52] on link "Upload your own images" at bounding box center [74, 53] width 63 height 15
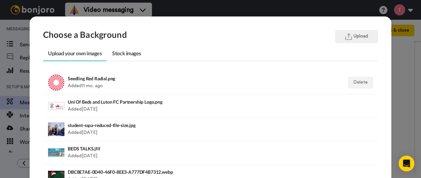
click at [92, 77] on h4 "Seedling Red Radial.png" at bounding box center [178, 78] width 221 height 5
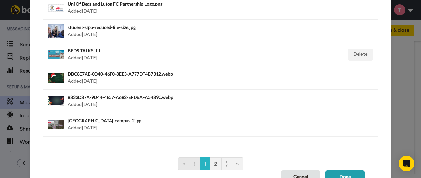
scroll to position [99, 0]
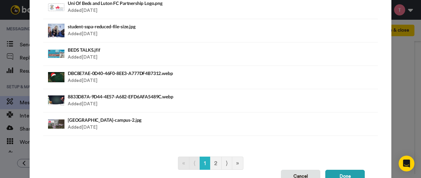
click at [338, 173] on button "Done" at bounding box center [344, 176] width 39 height 13
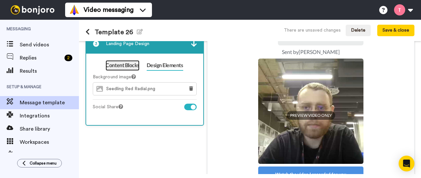
click at [119, 66] on link "Content Blocks" at bounding box center [122, 65] width 34 height 11
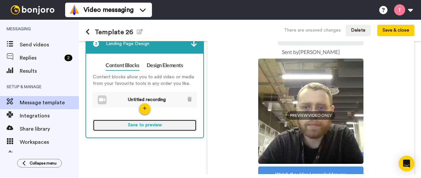
click at [142, 125] on button "Save to preview" at bounding box center [145, 125] width 104 height 12
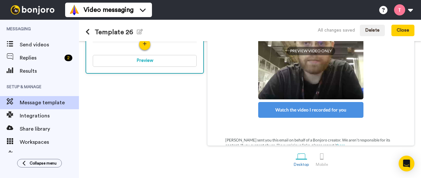
scroll to position [136, 0]
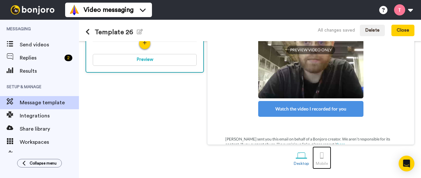
click at [320, 154] on div at bounding box center [321, 154] width 11 height 11
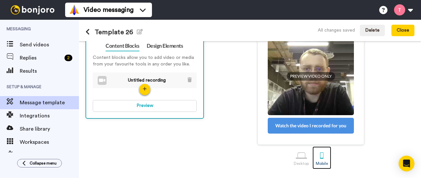
scroll to position [90, 0]
click at [297, 156] on div at bounding box center [300, 154] width 11 height 11
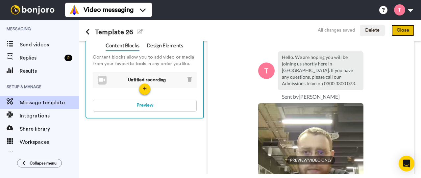
click at [402, 34] on button "Close" at bounding box center [402, 31] width 23 height 12
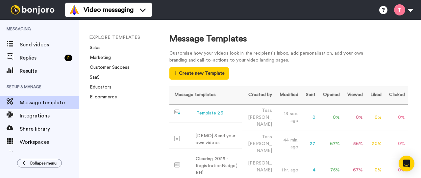
click at [212, 111] on div "Template 26" at bounding box center [209, 113] width 27 height 7
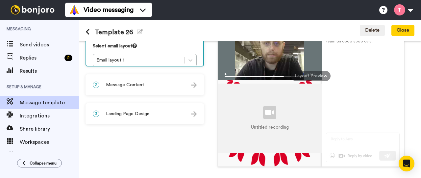
scroll to position [99, 0]
click at [270, 114] on div at bounding box center [269, 111] width 13 height 13
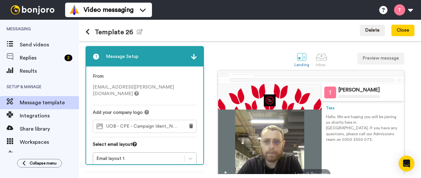
scroll to position [66, 0]
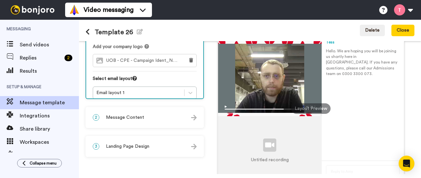
click at [309, 108] on div "Layout Preview" at bounding box center [310, 108] width 39 height 11
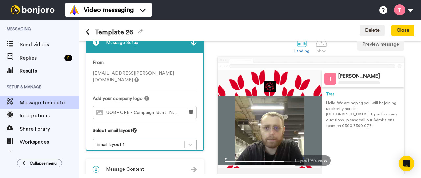
scroll to position [0, 0]
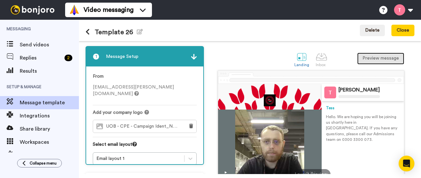
click at [371, 57] on button "Preview message" at bounding box center [380, 59] width 47 height 12
click at [365, 53] on button "Preview message" at bounding box center [380, 59] width 47 height 12
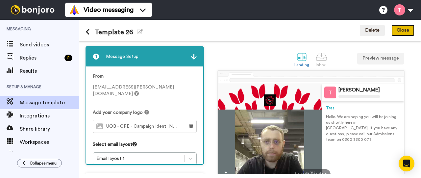
click at [398, 31] on button "Close" at bounding box center [402, 31] width 23 height 12
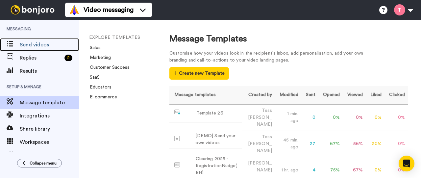
click at [28, 44] on span "Send videos" at bounding box center [49, 45] width 59 height 8
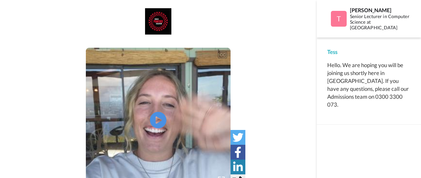
click at [160, 120] on icon "Play/Pause" at bounding box center [158, 120] width 16 height 30
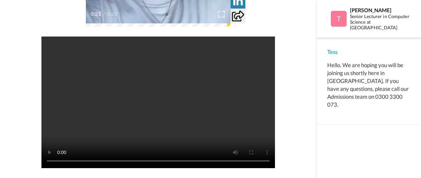
scroll to position [1, 0]
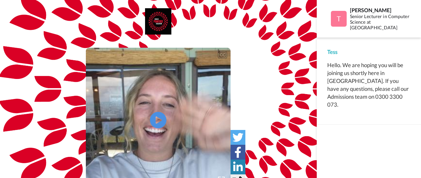
scroll to position [66, 0]
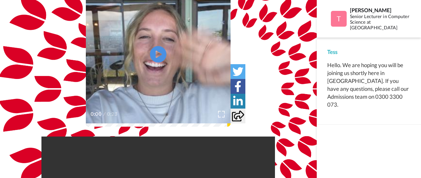
click at [155, 52] on icon at bounding box center [158, 54] width 16 height 16
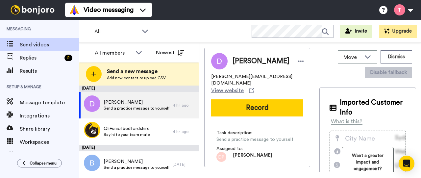
click at [135, 77] on span "Add new contact or upload CSV" at bounding box center [136, 77] width 59 height 5
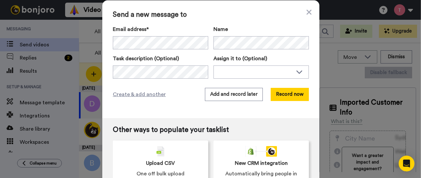
click at [307, 12] on icon at bounding box center [308, 12] width 5 height 8
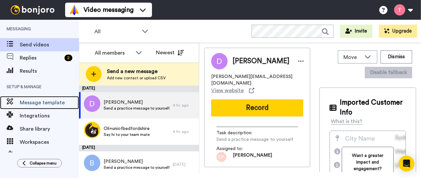
click at [34, 99] on span "Message template" at bounding box center [49, 103] width 59 height 8
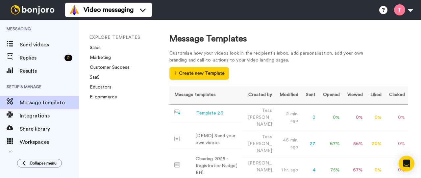
click at [200, 113] on div "Template 26" at bounding box center [209, 113] width 27 height 7
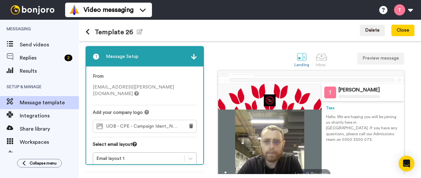
click at [86, 33] on icon at bounding box center [87, 32] width 4 height 7
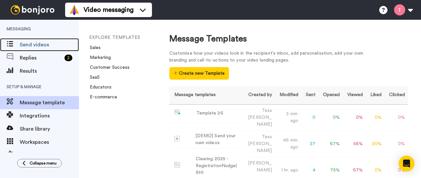
click at [32, 41] on span "Send videos" at bounding box center [49, 45] width 59 height 8
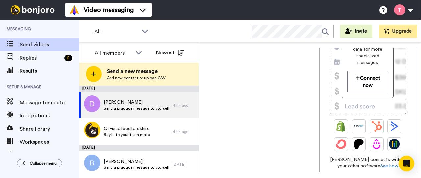
scroll to position [156, 0]
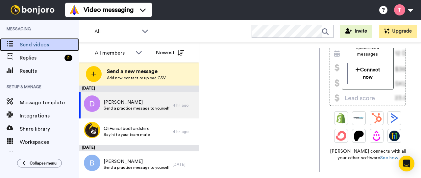
click at [47, 45] on span "Send videos" at bounding box center [49, 45] width 59 height 8
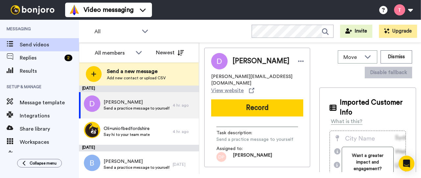
click at [177, 77] on div "Send a new message Add new contact or upload CSV" at bounding box center [138, 73] width 119 height 23
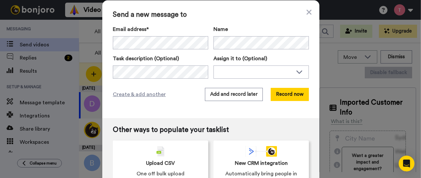
click at [296, 71] on icon at bounding box center [299, 71] width 8 height 7
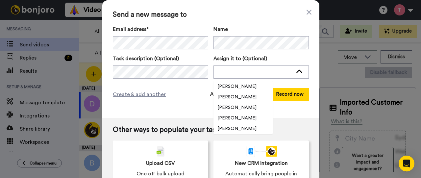
click at [225, 71] on div at bounding box center [256, 71] width 74 height 7
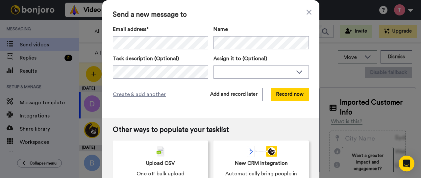
scroll to position [15, 0]
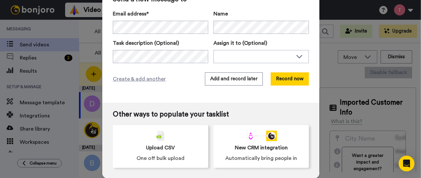
click at [124, 79] on span "Create & add another" at bounding box center [139, 79] width 53 height 8
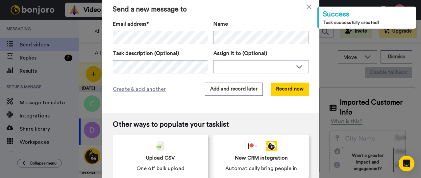
scroll to position [0, 0]
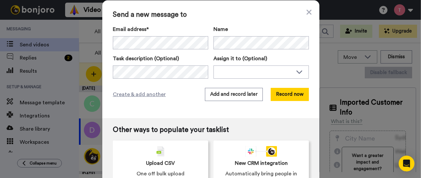
click at [306, 13] on icon at bounding box center [308, 12] width 5 height 5
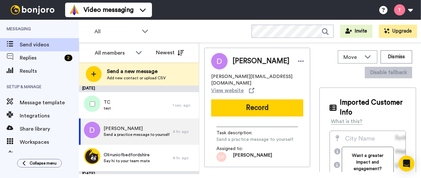
click at [111, 104] on div "TC test" at bounding box center [126, 105] width 94 height 26
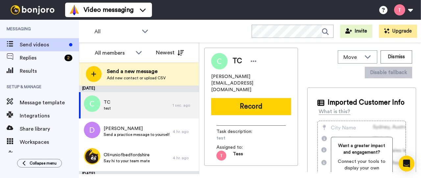
click at [393, 57] on button "Dismiss" at bounding box center [396, 56] width 32 height 13
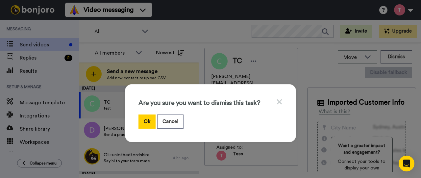
click at [146, 120] on button "Ok" at bounding box center [146, 121] width 17 height 14
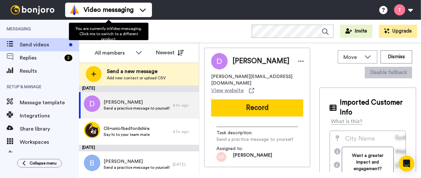
click at [145, 9] on icon at bounding box center [142, 10] width 11 height 7
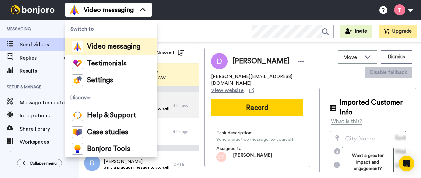
click at [175, 10] on div "Video messaging Switch to Video messaging Testimonials Settings Discover Help &…" at bounding box center [242, 10] width 355 height 20
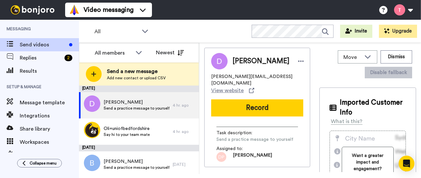
click at [137, 54] on icon at bounding box center [139, 52] width 8 height 7
click at [182, 31] on div "All WORKSPACES View all All Lead Conversion Task List Tess's Migrated Workspace…" at bounding box center [250, 31] width 342 height 23
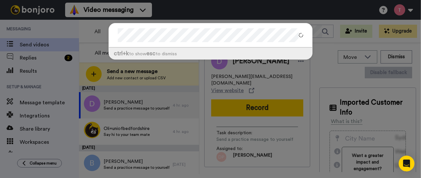
click at [267, 9] on div "ctrl +k to show esc to dismiss" at bounding box center [210, 89] width 421 height 178
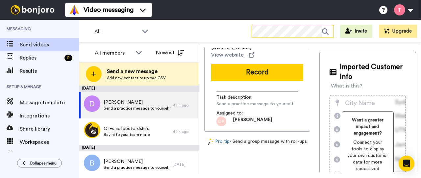
scroll to position [66, 0]
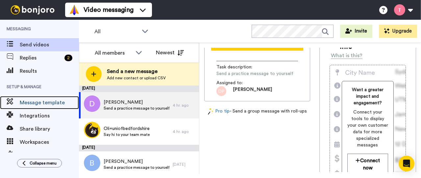
click at [33, 102] on span "Message template" at bounding box center [49, 103] width 59 height 8
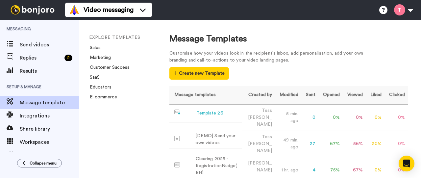
click at [217, 114] on div "Template 26" at bounding box center [209, 113] width 27 height 7
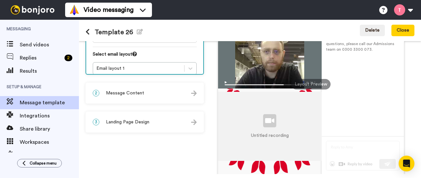
scroll to position [120, 0]
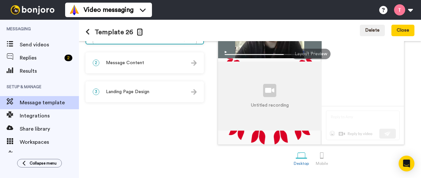
click at [139, 33] on icon "button" at bounding box center [140, 31] width 6 height 5
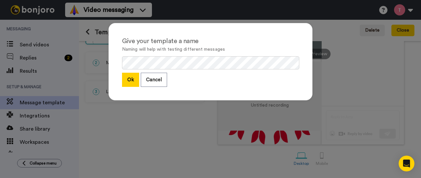
click at [153, 80] on button "Cancel" at bounding box center [154, 80] width 26 height 14
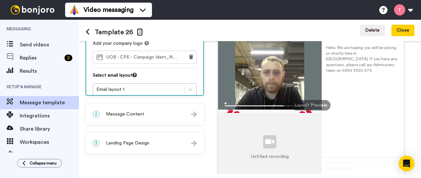
scroll to position [0, 0]
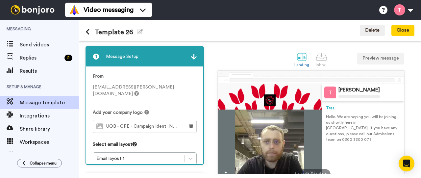
click at [87, 30] on icon at bounding box center [87, 32] width 4 height 7
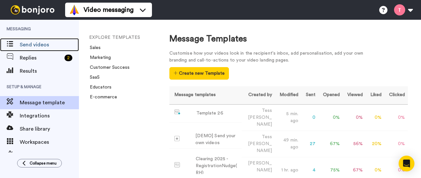
click at [34, 43] on span "Send videos" at bounding box center [49, 45] width 59 height 8
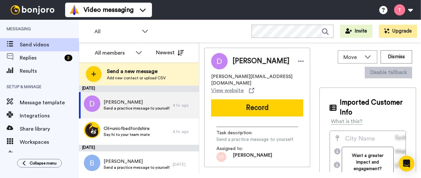
click at [134, 69] on span "Send a new message" at bounding box center [136, 71] width 59 height 8
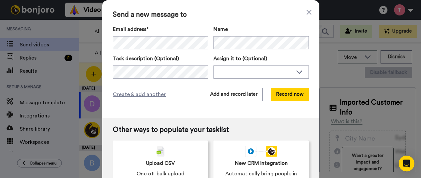
click at [298, 72] on icon at bounding box center [299, 71] width 8 height 7
click at [284, 57] on label "Assign it to (Optional)" at bounding box center [260, 59] width 95 height 8
click at [304, 17] on span "Send a new message to" at bounding box center [211, 15] width 196 height 8
click at [306, 9] on icon at bounding box center [308, 12] width 5 height 8
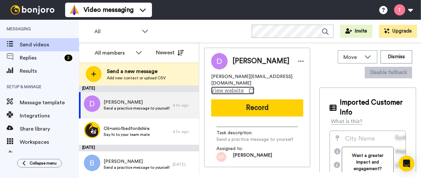
click at [225, 86] on span "View website" at bounding box center [227, 90] width 33 height 8
click at [344, 57] on span "Move" at bounding box center [352, 57] width 18 height 8
click at [325, 64] on div "Move WORKSPACES View all Lead Conversion Task List Tess's Migrated Workspace Te…" at bounding box center [367, 64] width 97 height 33
click at [139, 74] on span "Send a new message" at bounding box center [136, 71] width 59 height 8
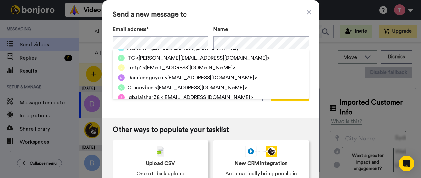
scroll to position [81, 0]
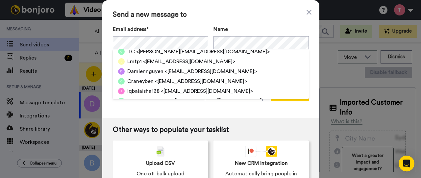
click at [161, 52] on span "<[PERSON_NAME][EMAIL_ADDRESS][DOMAIN_NAME]>" at bounding box center [202, 52] width 133 height 8
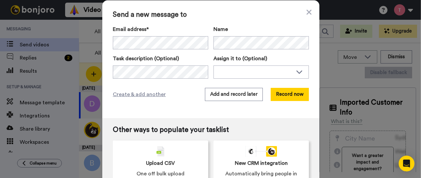
click at [221, 96] on button "Add and record later" at bounding box center [234, 94] width 58 height 13
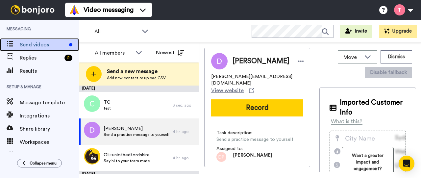
click at [28, 45] on span "Send videos" at bounding box center [43, 45] width 47 height 8
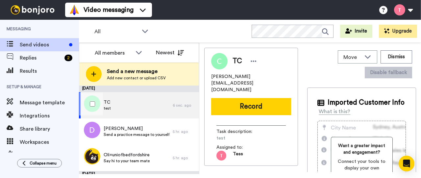
click at [136, 104] on div "TC test" at bounding box center [126, 105] width 94 height 26
click at [254, 62] on icon at bounding box center [253, 61] width 6 height 7
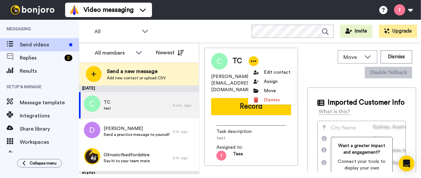
click at [284, 134] on div "Task description : test Assigned to: Tess" at bounding box center [251, 140] width 80 height 40
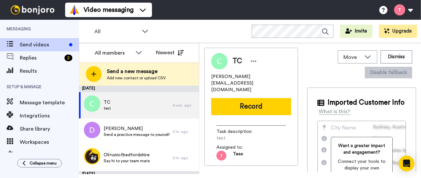
click at [245, 98] on button "Record" at bounding box center [251, 106] width 80 height 17
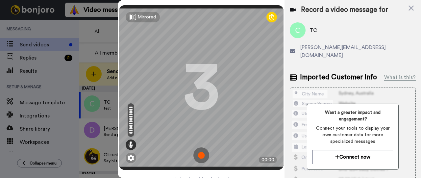
click at [127, 154] on img at bounding box center [130, 157] width 7 height 7
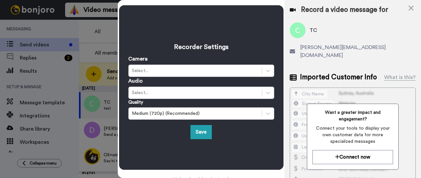
click at [203, 129] on button "Save" at bounding box center [200, 132] width 21 height 14
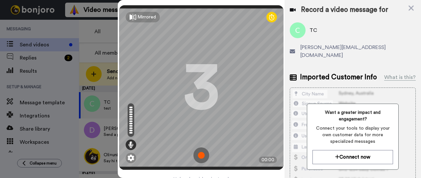
click at [198, 148] on img at bounding box center [201, 155] width 16 height 16
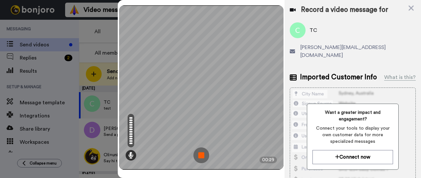
click at [201, 154] on img at bounding box center [201, 155] width 16 height 16
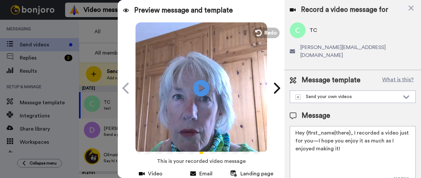
click at [196, 90] on icon "Play/Pause" at bounding box center [201, 88] width 16 height 30
click at [411, 8] on icon at bounding box center [410, 8] width 5 height 5
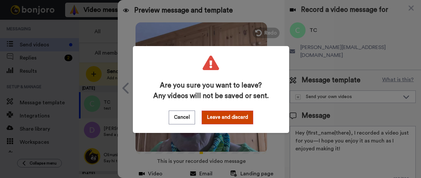
click at [217, 115] on button "Leave and discard" at bounding box center [227, 117] width 52 height 14
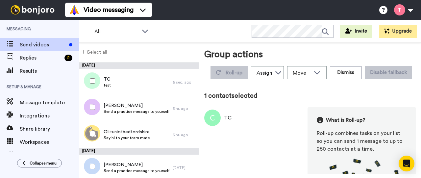
click at [361, 71] on button "Dismiss" at bounding box center [346, 72] width 32 height 13
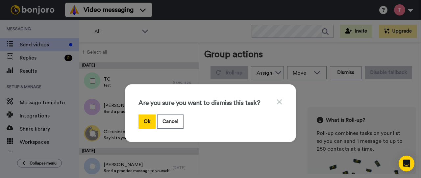
click at [144, 119] on button "Ok" at bounding box center [146, 121] width 17 height 14
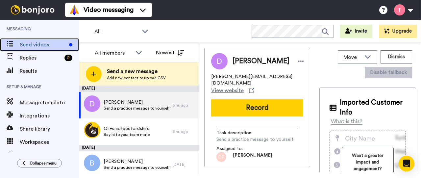
click at [45, 45] on span "Send videos" at bounding box center [43, 45] width 47 height 8
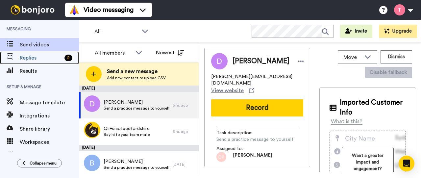
click at [25, 55] on span "Replies" at bounding box center [41, 58] width 42 height 8
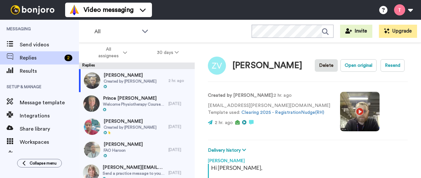
scroll to position [106, 0]
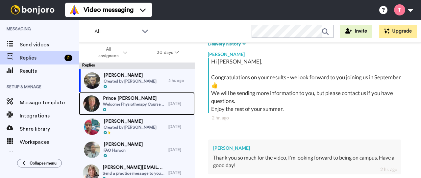
click at [112, 105] on span "Welcome Physiotherapy Course [GEOGRAPHIC_DATA]" at bounding box center [134, 104] width 62 height 5
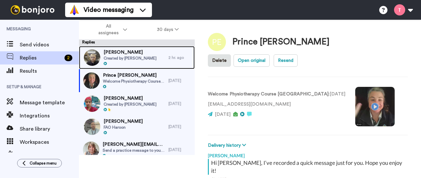
click at [137, 56] on span "Created by [PERSON_NAME]" at bounding box center [129, 58] width 53 height 5
type textarea "x"
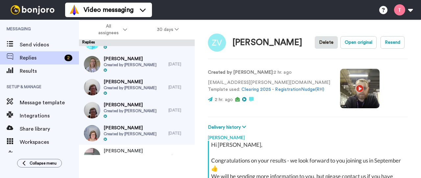
scroll to position [167, 0]
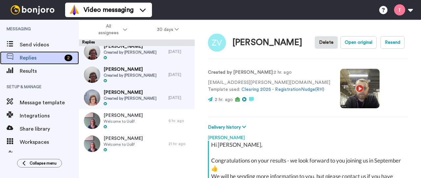
click at [70, 57] on div "2" at bounding box center [68, 58] width 8 height 7
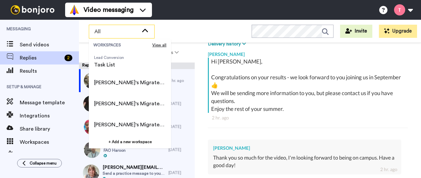
click at [133, 84] on span "[PERSON_NAME]'s Migrated Workspace" at bounding box center [130, 83] width 72 height 8
type textarea "x"
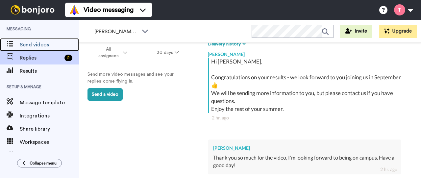
click at [32, 46] on span "Send videos" at bounding box center [49, 45] width 59 height 8
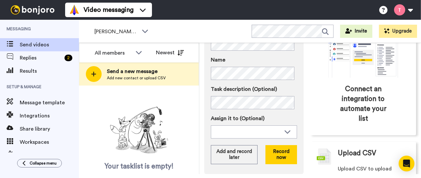
scroll to position [116, 0]
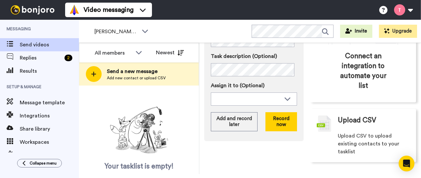
click at [114, 28] on div "[PERSON_NAME]'s Migrated Workspace" at bounding box center [121, 31] width 65 height 13
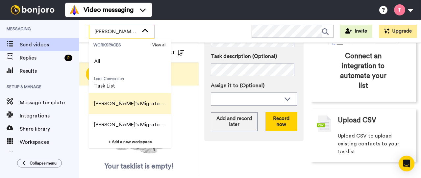
click at [96, 60] on span "All" at bounding box center [97, 61] width 6 height 8
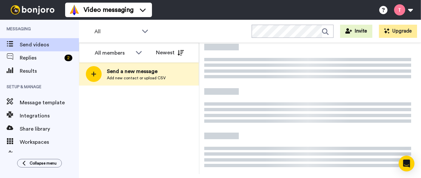
scroll to position [38, 0]
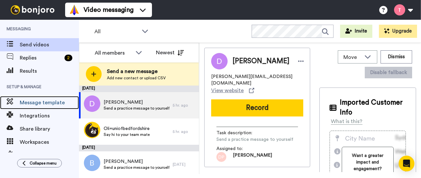
click at [39, 100] on span "Message template" at bounding box center [49, 103] width 59 height 8
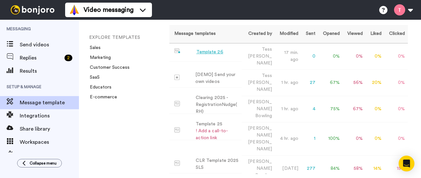
scroll to position [66, 0]
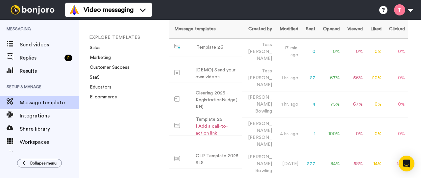
drag, startPoint x: 202, startPoint y: 47, endPoint x: 231, endPoint y: 27, distance: 35.2
click at [231, 27] on th "Message templates" at bounding box center [205, 29] width 72 height 18
click at [214, 48] on div "Template 26" at bounding box center [209, 47] width 27 height 7
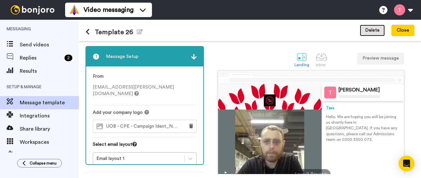
click at [372, 33] on button "Delete" at bounding box center [371, 31] width 25 height 12
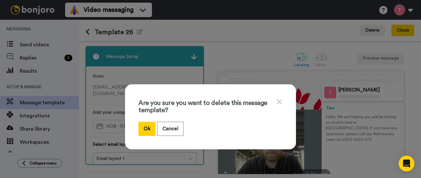
click at [141, 126] on button "Ok" at bounding box center [146, 129] width 17 height 14
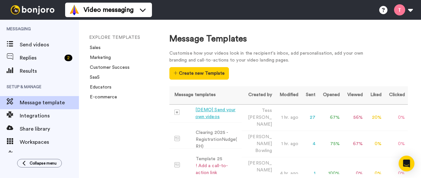
scroll to position [66, 0]
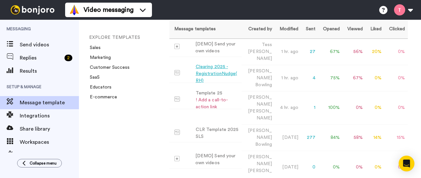
click at [204, 64] on div "Clearing 2025 - RegistrationNudge(RH)" at bounding box center [216, 73] width 43 height 21
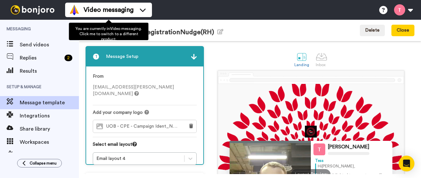
click at [145, 9] on icon at bounding box center [142, 10] width 11 height 7
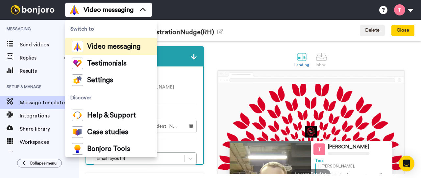
click at [145, 9] on icon at bounding box center [142, 10] width 11 height 7
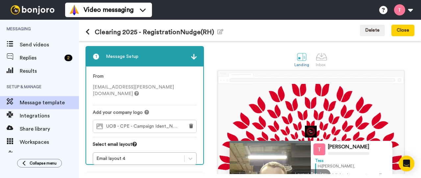
click at [251, 14] on div "Video messaging Switch to Video messaging Testimonials Settings Discover Help &…" at bounding box center [242, 10] width 355 height 20
click at [87, 32] on icon at bounding box center [87, 32] width 4 height 7
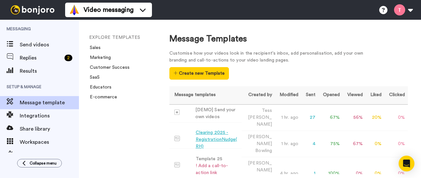
scroll to position [66, 0]
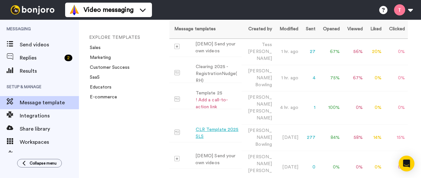
click at [201, 126] on div "CLR Template 2025 SLS" at bounding box center [216, 133] width 43 height 14
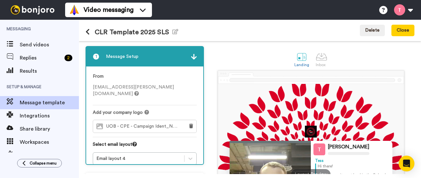
click at [88, 31] on icon at bounding box center [87, 32] width 4 height 7
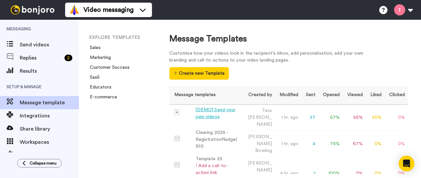
scroll to position [33, 0]
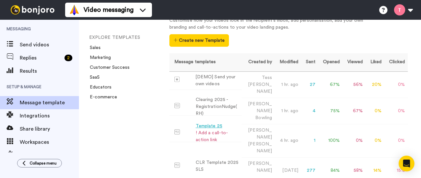
click at [210, 123] on div "Template 25" at bounding box center [216, 126] width 43 height 7
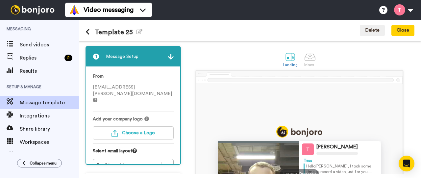
click at [87, 29] on icon at bounding box center [87, 32] width 4 height 7
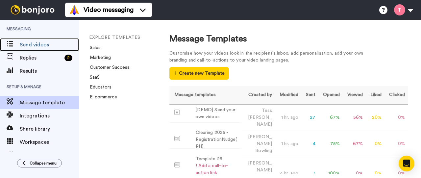
click at [39, 46] on span "Send videos" at bounding box center [49, 45] width 59 height 8
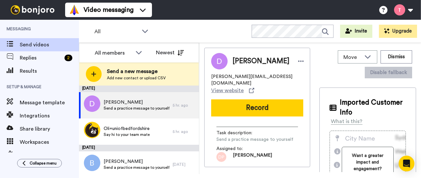
click at [137, 69] on span "Send a new message" at bounding box center [136, 71] width 59 height 8
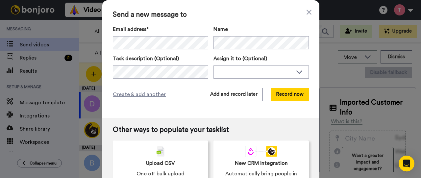
click at [306, 13] on icon at bounding box center [308, 12] width 5 height 5
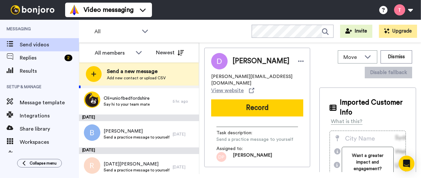
scroll to position [36, 0]
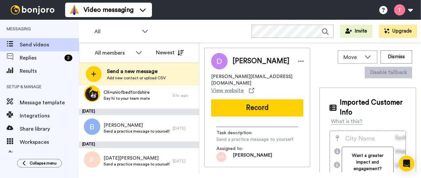
click at [138, 50] on icon at bounding box center [139, 52] width 8 height 7
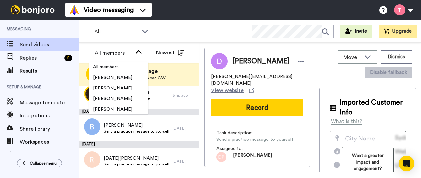
click at [140, 51] on icon at bounding box center [139, 52] width 8 height 7
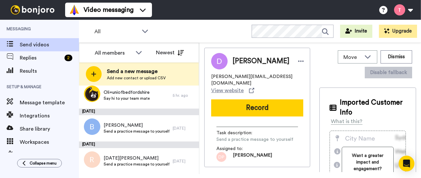
click at [143, 31] on icon at bounding box center [145, 31] width 6 height 3
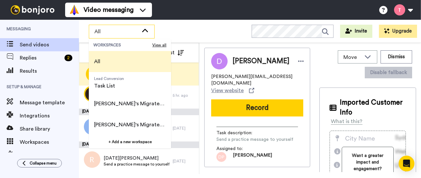
click at [174, 34] on div "All WORKSPACES View all All Lead Conversion Task List Tess's Migrated Workspace…" at bounding box center [250, 31] width 342 height 23
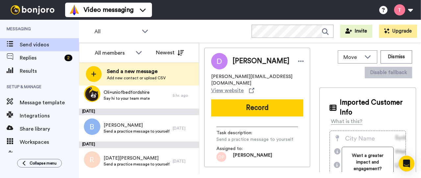
scroll to position [0, 0]
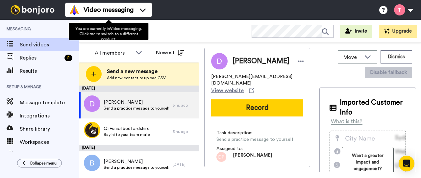
click at [111, 14] on span "Video messaging" at bounding box center [108, 9] width 50 height 9
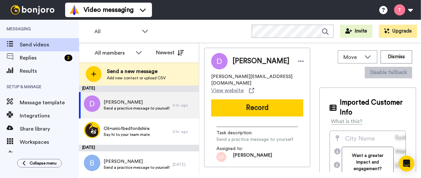
click at [172, 13] on div "Video messaging Switch to Video messaging Testimonials Settings Discover Help &…" at bounding box center [242, 10] width 355 height 20
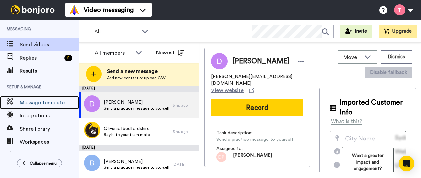
click at [55, 102] on span "Message template" at bounding box center [49, 103] width 59 height 8
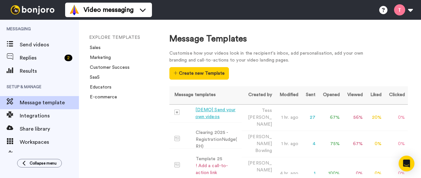
click at [200, 114] on div "[DEMO] Send your own videos" at bounding box center [217, 113] width 44 height 14
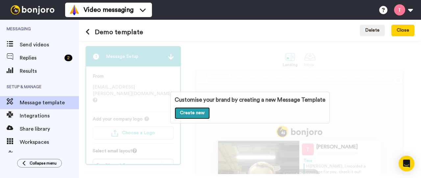
click at [200, 114] on link "Create new" at bounding box center [191, 113] width 35 height 12
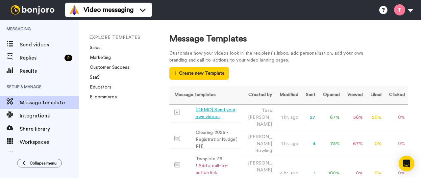
click at [312, 113] on td "27" at bounding box center [309, 117] width 17 height 26
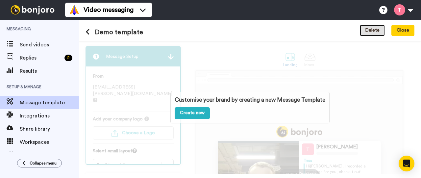
click at [367, 29] on button "Delete" at bounding box center [371, 31] width 25 height 12
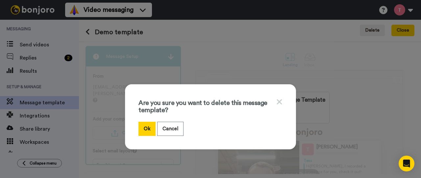
click at [138, 125] on button "Ok" at bounding box center [146, 129] width 17 height 14
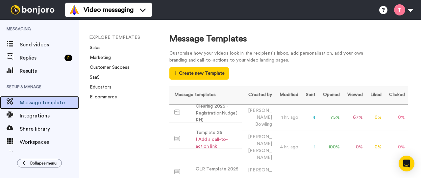
click at [39, 101] on span "Message template" at bounding box center [49, 103] width 59 height 8
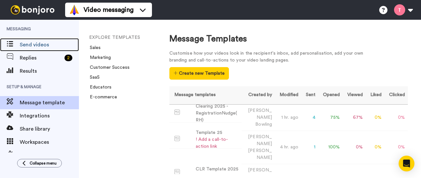
click at [31, 48] on span "Send videos" at bounding box center [49, 45] width 59 height 8
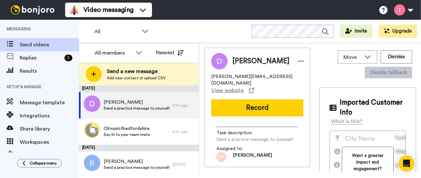
click at [112, 132] on span "Say hi to your team mate" at bounding box center [126, 134] width 46 height 5
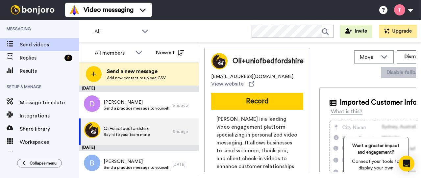
click at [107, 70] on span "Send a new message" at bounding box center [136, 71] width 59 height 8
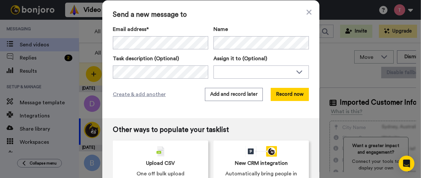
click at [306, 11] on icon at bounding box center [308, 12] width 5 height 5
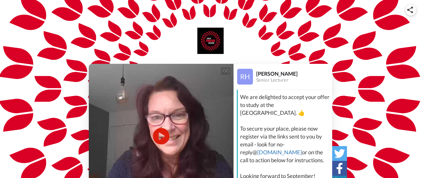
scroll to position [34, 0]
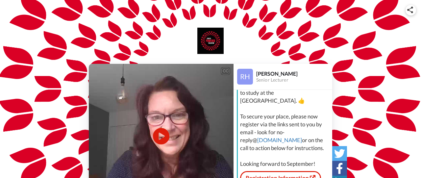
click at [161, 136] on icon "Play/Pause" at bounding box center [161, 136] width 16 height 30
